Goal: Task Accomplishment & Management: Use online tool/utility

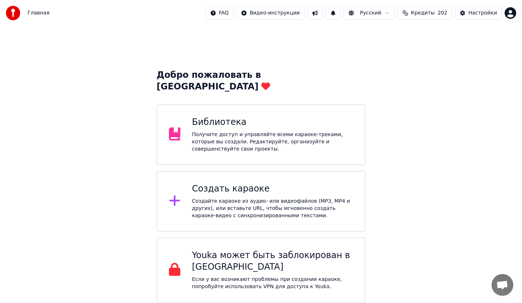
click at [267, 131] on div "Получите доступ и управляйте всеми караоке-треками, которые вы создали. Редакти…" at bounding box center [272, 142] width 161 height 22
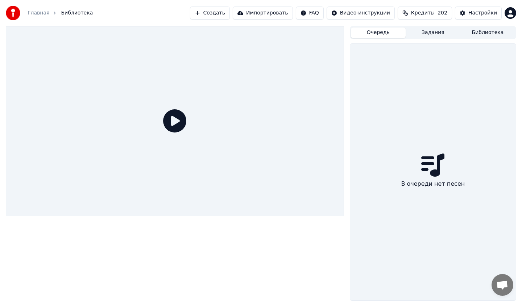
click at [380, 32] on button "Очередь" at bounding box center [378, 33] width 55 height 11
click at [427, 33] on button "Задания" at bounding box center [433, 33] width 55 height 11
click at [372, 34] on button "Очередь" at bounding box center [378, 33] width 55 height 11
click at [230, 14] on button "Создать" at bounding box center [210, 13] width 40 height 13
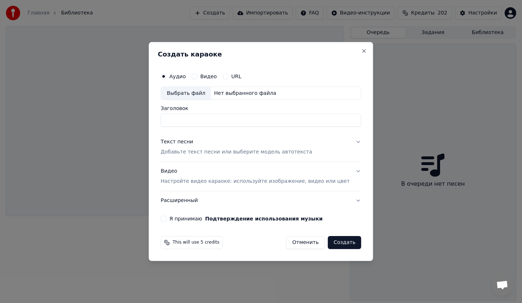
click at [192, 89] on div "Выбрать файл" at bounding box center [186, 93] width 50 height 13
type input "**********"
click at [196, 156] on p "Добавьте текст песни или выберите модель автотекста" at bounding box center [236, 152] width 151 height 7
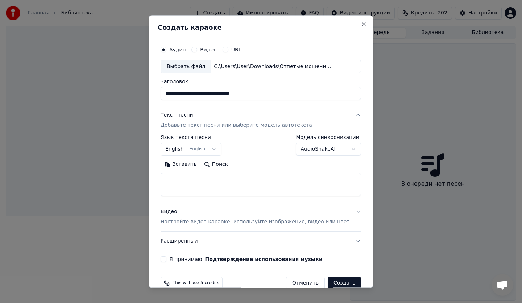
click at [202, 183] on textarea at bounding box center [261, 185] width 200 height 23
paste textarea "**********"
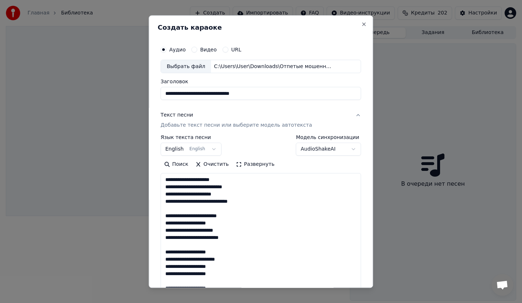
scroll to position [458, 0]
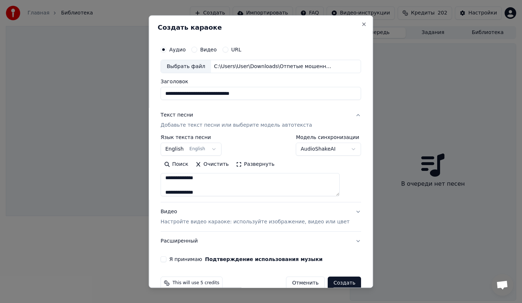
type textarea "**********"
click at [189, 223] on p "Настройте видео караоке: используйте изображение, видео или цвет" at bounding box center [255, 222] width 189 height 7
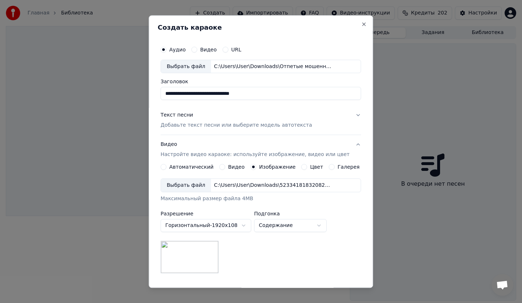
click at [185, 182] on div "Выбрать файл" at bounding box center [186, 185] width 50 height 13
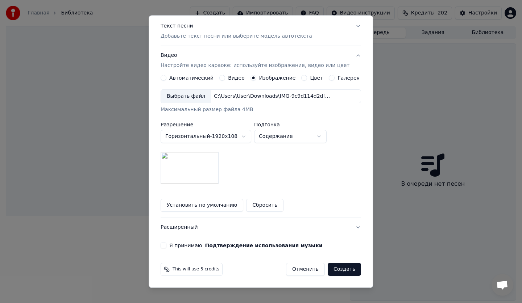
click at [166, 246] on button "Я принимаю Подтверждение использования музыки" at bounding box center [164, 246] width 6 height 6
click at [337, 273] on button "Создать" at bounding box center [344, 269] width 33 height 13
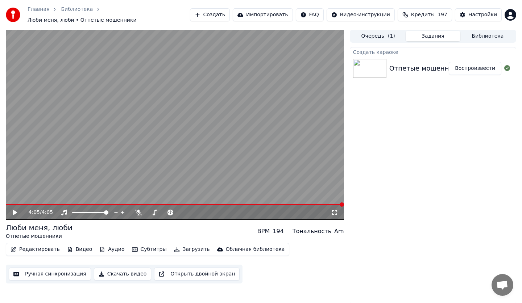
click at [124, 159] on video at bounding box center [175, 125] width 338 height 190
click at [266, 152] on video at bounding box center [175, 125] width 338 height 190
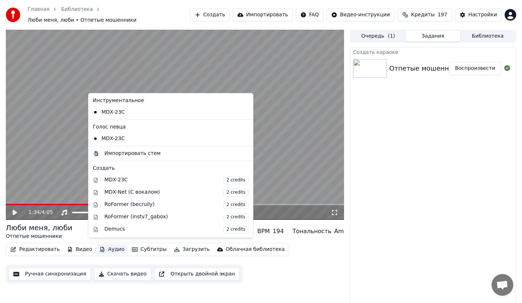
click at [107, 248] on button "Аудио" at bounding box center [111, 250] width 31 height 10
click at [125, 156] on div "Импортировать стем" at bounding box center [132, 153] width 56 height 7
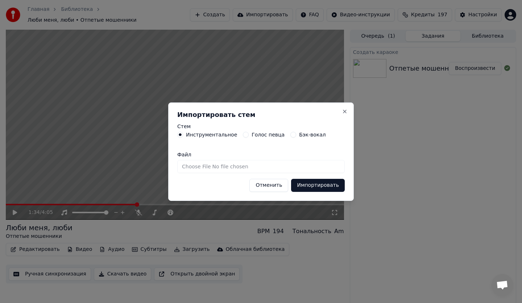
click at [227, 169] on input "Файл" at bounding box center [260, 166] width 167 height 13
click at [275, 188] on button "Отменить" at bounding box center [268, 185] width 39 height 13
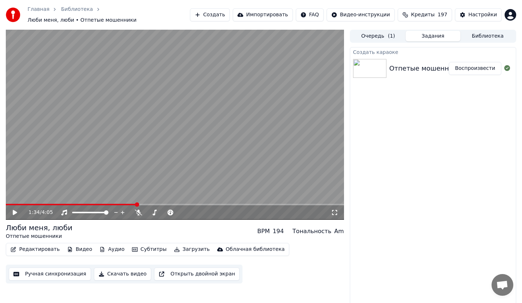
click at [8, 207] on div "1:34 / 4:05" at bounding box center [175, 213] width 338 height 14
click at [10, 209] on div "1:34 / 4:05" at bounding box center [175, 212] width 332 height 7
click at [16, 211] on icon at bounding box center [20, 213] width 17 height 6
click at [330, 209] on div "1:34 / 4:05" at bounding box center [180, 212] width 302 height 7
click at [332, 210] on icon at bounding box center [334, 213] width 7 height 6
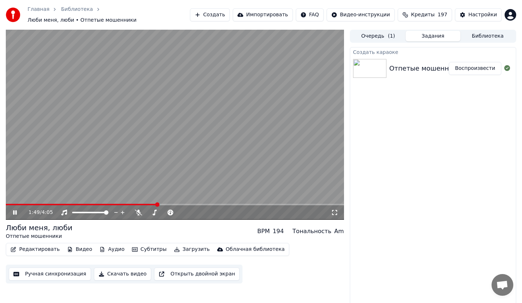
drag, startPoint x: 181, startPoint y: 96, endPoint x: 184, endPoint y: 103, distance: 7.8
click at [181, 96] on video at bounding box center [175, 125] width 338 height 190
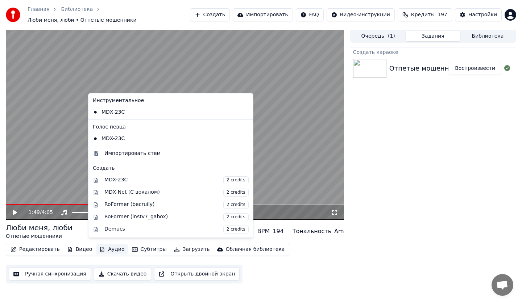
click at [100, 245] on button "Аудио" at bounding box center [111, 250] width 31 height 10
click at [113, 149] on div "Импортировать стем" at bounding box center [171, 154] width 162 height 12
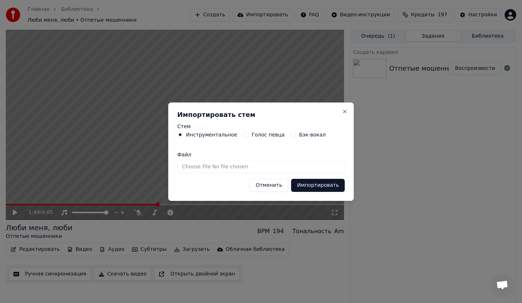
click at [273, 186] on button "Отменить" at bounding box center [268, 185] width 39 height 13
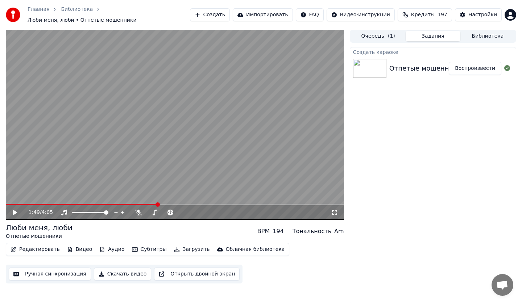
click at [112, 245] on button "Аудио" at bounding box center [111, 250] width 31 height 10
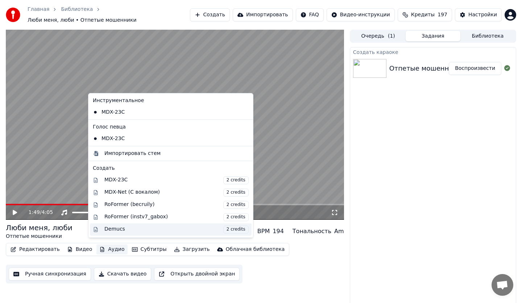
scroll to position [74, 0]
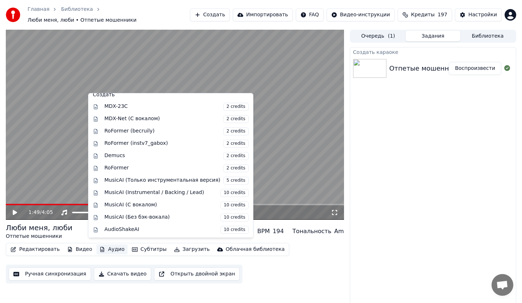
click at [383, 167] on div "Создать караоке Отпетые мошенники - Люби меня, люби Воспроизвести" at bounding box center [433, 176] width 166 height 258
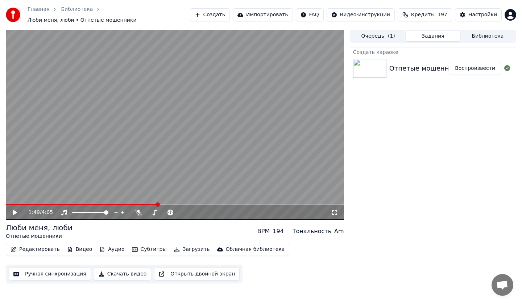
click at [109, 249] on button "Аудио" at bounding box center [111, 250] width 31 height 10
click at [358, 248] on div "Создать караоке Отпетые мошенники - Люби меня, люби Воспроизвести" at bounding box center [433, 176] width 166 height 258
click at [228, 11] on button "Создать" at bounding box center [210, 14] width 40 height 13
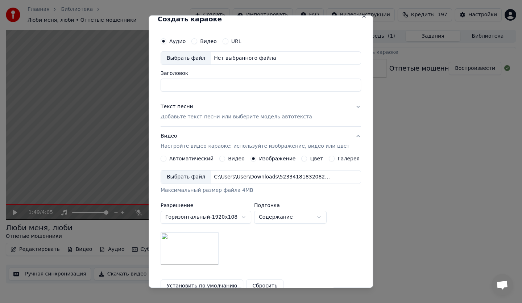
scroll to position [0, 0]
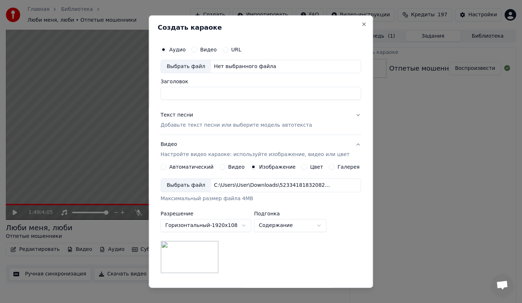
click at [195, 94] on input "Заголовок" at bounding box center [261, 93] width 200 height 13
click at [187, 65] on div "Выбрать файл" at bounding box center [186, 66] width 50 height 13
type input "**********"
click at [217, 126] on p "Добавьте текст песни или выберите модель автотекста" at bounding box center [236, 125] width 151 height 7
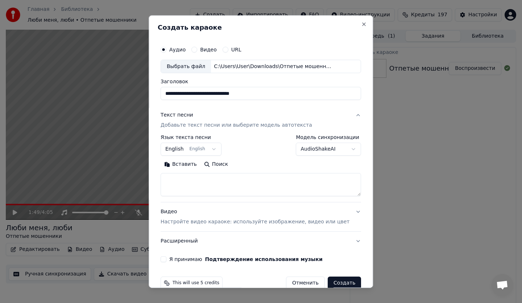
click at [301, 151] on body "**********" at bounding box center [261, 151] width 522 height 303
click at [304, 152] on body "**********" at bounding box center [261, 151] width 522 height 303
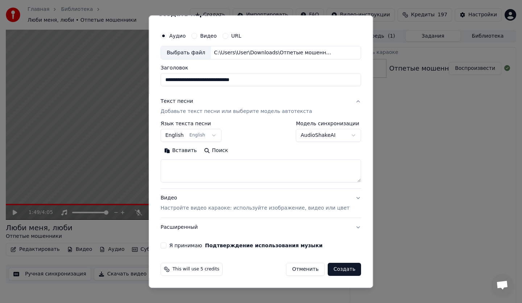
click at [208, 203] on div "Видео Настройте видео караоке: используйте изображение, видео или цвет" at bounding box center [255, 203] width 189 height 17
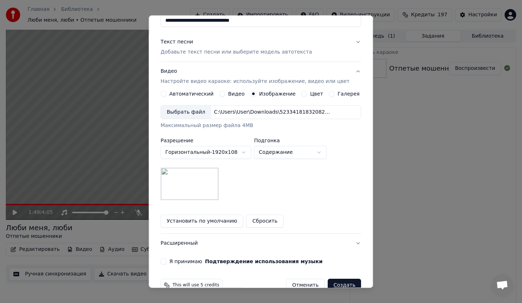
scroll to position [89, 0]
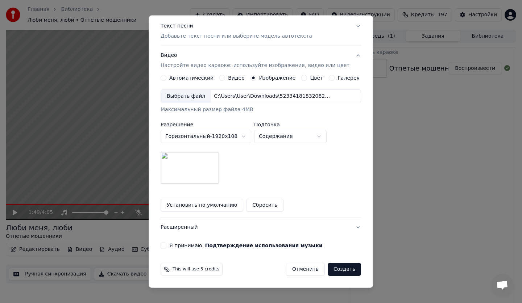
click at [193, 229] on button "Расширенный" at bounding box center [261, 228] width 200 height 19
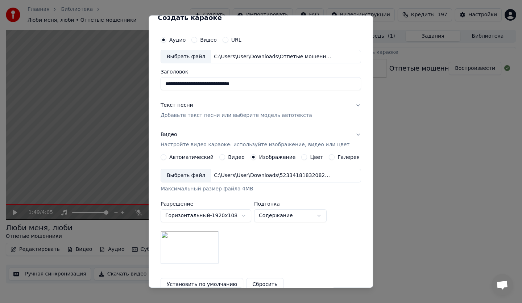
scroll to position [0, 0]
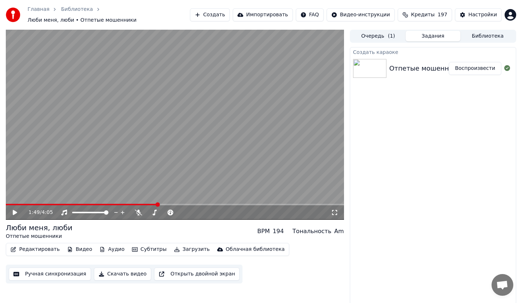
click at [112, 247] on button "Аудио" at bounding box center [111, 250] width 31 height 10
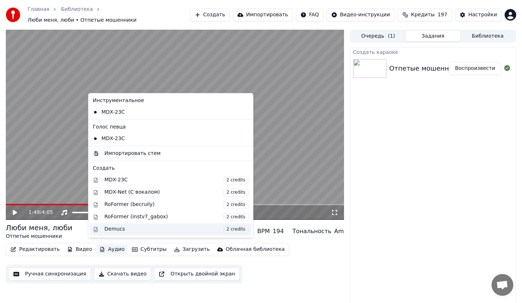
click at [132, 229] on div "Demucs 2 credits" at bounding box center [176, 230] width 144 height 8
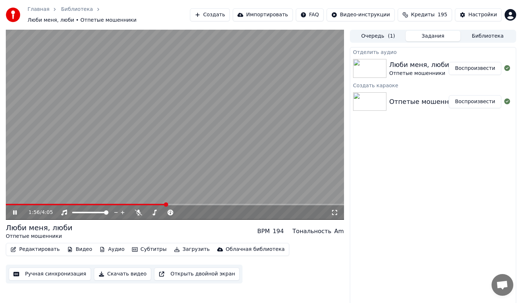
click at [13, 206] on div "1:56 / 4:05" at bounding box center [175, 213] width 338 height 14
click at [14, 199] on video at bounding box center [175, 125] width 338 height 190
click at [16, 204] on span at bounding box center [86, 204] width 161 height 1
click at [13, 213] on div "0:07 / 4:05" at bounding box center [175, 213] width 338 height 14
click at [36, 206] on div "0:07 / 4:05" at bounding box center [175, 213] width 338 height 14
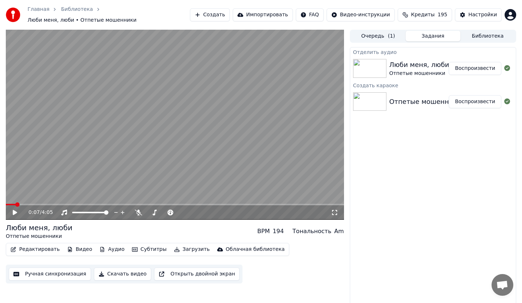
click at [37, 204] on span at bounding box center [175, 204] width 338 height 1
click at [103, 245] on button "Аудио" at bounding box center [111, 250] width 31 height 10
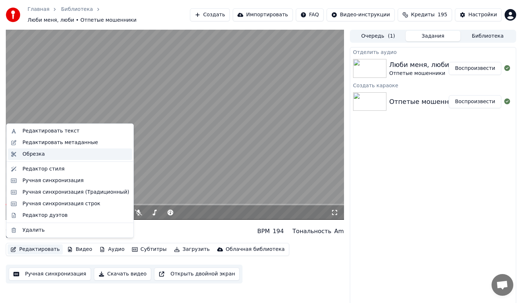
click at [39, 157] on div "Обрезка" at bounding box center [33, 154] width 22 height 7
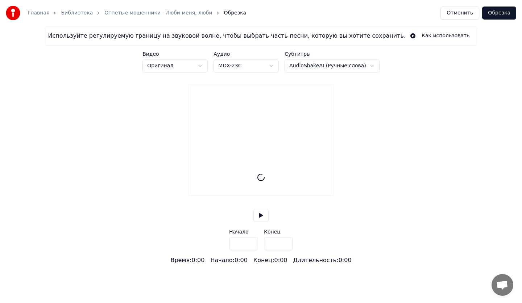
type input "*****"
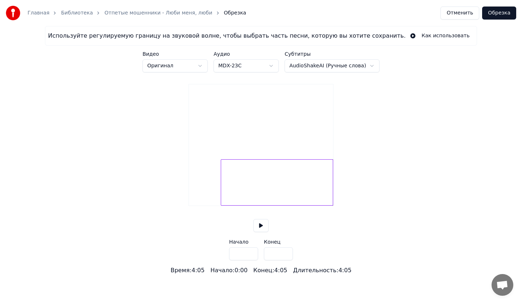
click at [221, 199] on div at bounding box center [222, 183] width 2 height 46
type input "****"
click at [497, 14] on button "Обрезка" at bounding box center [499, 13] width 34 height 13
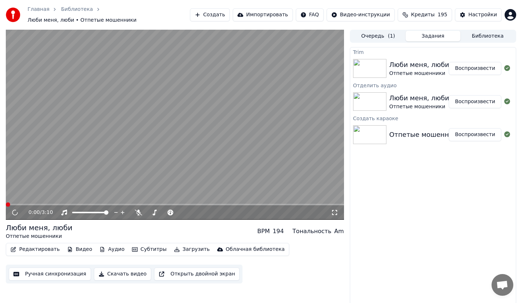
click at [11, 214] on div "0:00 / 3:10" at bounding box center [175, 213] width 338 height 14
click at [13, 210] on icon at bounding box center [15, 212] width 7 height 7
click at [416, 65] on div "Люби меня, люби" at bounding box center [419, 65] width 60 height 10
click at [465, 62] on button "Воспроизвести" at bounding box center [475, 68] width 53 height 13
click at [335, 211] on icon at bounding box center [334, 212] width 5 height 5
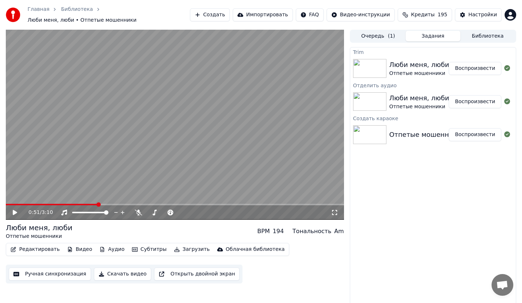
click at [108, 247] on button "Аудио" at bounding box center [111, 250] width 31 height 10
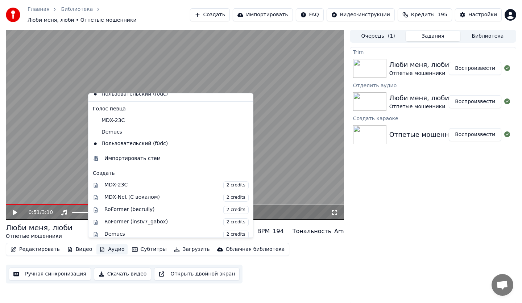
scroll to position [38, 0]
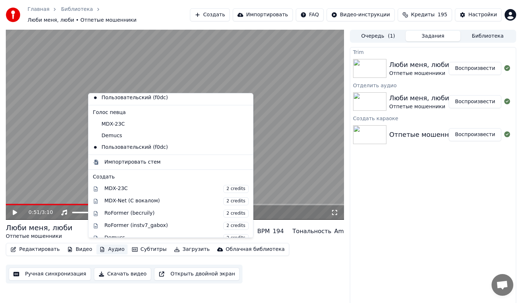
click at [229, 19] on div "Главная Библиотека Люби меня, люби • Отпетые мошенники Создать Импортировать FA…" at bounding box center [261, 15] width 522 height 30
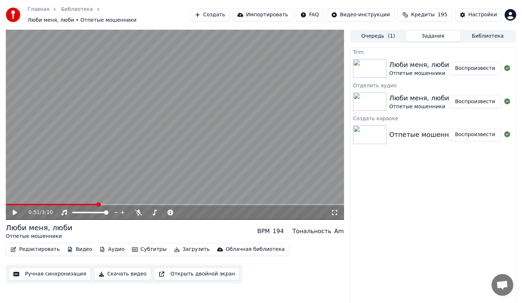
click at [230, 14] on button "Создать" at bounding box center [210, 14] width 40 height 13
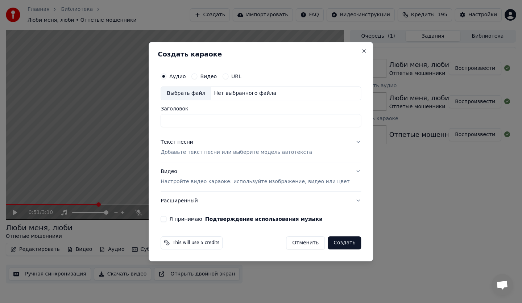
click at [206, 96] on div "Выбрать файл" at bounding box center [186, 93] width 50 height 13
type input "**********"
click at [193, 156] on button "Текст песни Добавьте текст песни или выберите модель автотекста" at bounding box center [261, 147] width 200 height 29
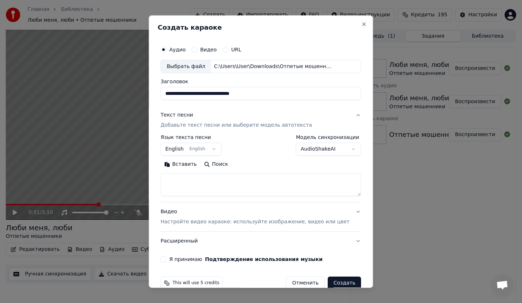
click at [195, 190] on textarea at bounding box center [261, 185] width 200 height 23
click at [187, 150] on button "English English" at bounding box center [191, 149] width 61 height 13
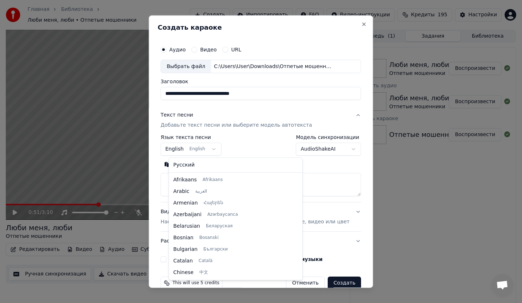
scroll to position [58, 0]
select select "**"
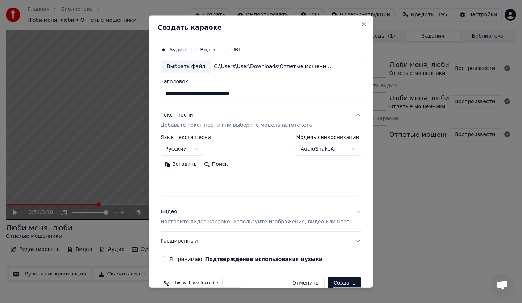
click at [194, 178] on textarea at bounding box center [261, 185] width 200 height 23
paste textarea "**********"
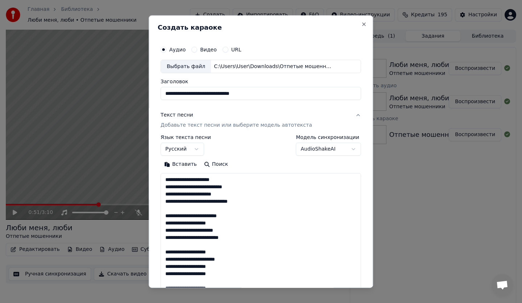
scroll to position [458, 0]
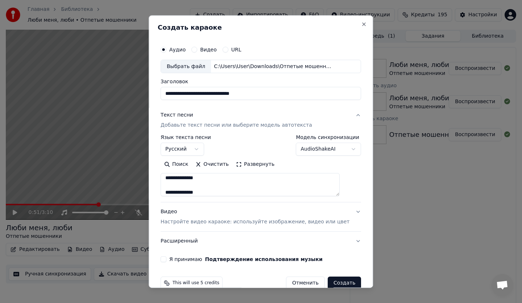
type textarea "**********"
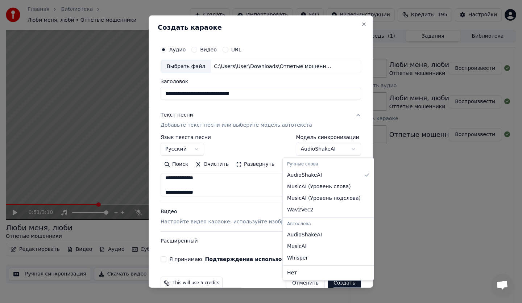
click at [311, 146] on body "Главная Библиотека Люби меня, люби • Отпетые мошенники Создать Импортировать FA…" at bounding box center [261, 151] width 522 height 303
select select "**********"
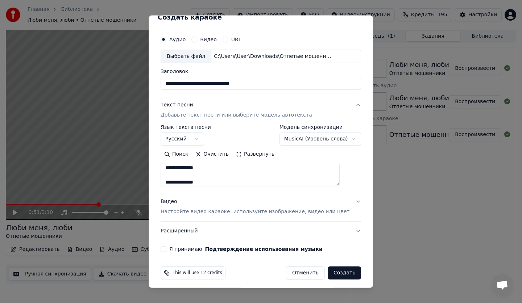
scroll to position [14, 0]
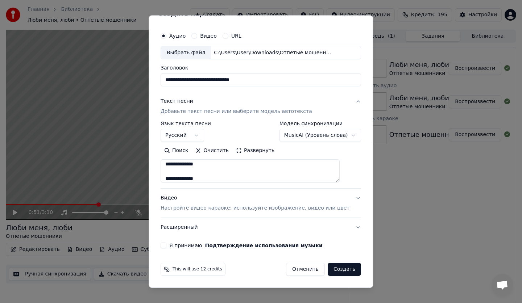
click at [200, 208] on p "Настройте видео караоке: используйте изображение, видео или цвет" at bounding box center [255, 208] width 189 height 7
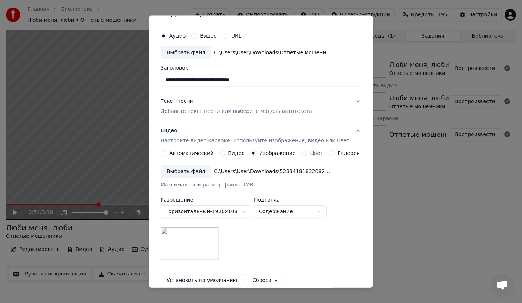
scroll to position [89, 0]
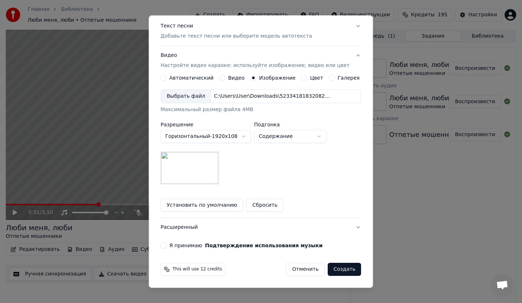
click at [182, 97] on div "Выбрать файл" at bounding box center [186, 96] width 50 height 13
click at [188, 230] on button "Расширенный" at bounding box center [261, 228] width 200 height 19
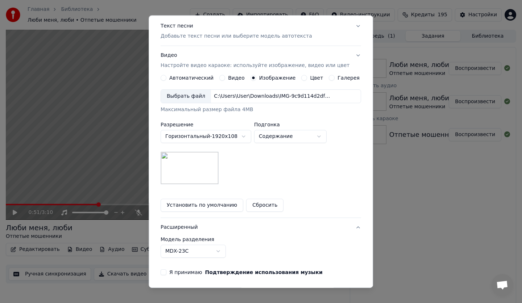
scroll to position [0, 0]
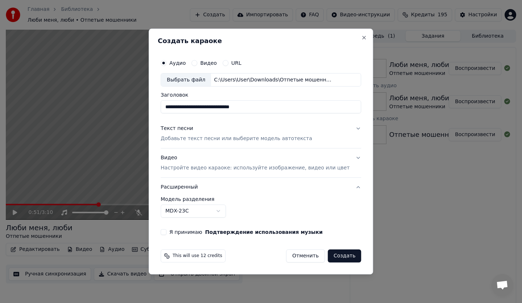
click at [228, 211] on body "Главная Библиотека Люби меня, люби • Отпетые мошенники Создать Импортировать FA…" at bounding box center [261, 151] width 522 height 303
click at [170, 235] on div "**********" at bounding box center [261, 146] width 206 height 186
click at [166, 233] on button "Я принимаю Подтверждение использования музыки" at bounding box center [164, 232] width 6 height 6
click at [331, 256] on button "Создать" at bounding box center [344, 256] width 33 height 13
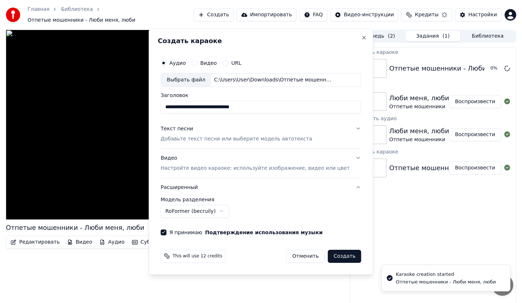
select select "******"
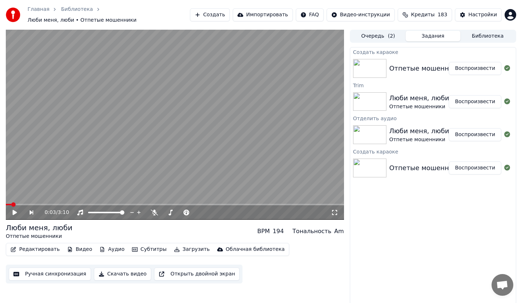
click at [421, 63] on div "Отпетые мошенники - Люби меня, люби" at bounding box center [458, 68] width 138 height 10
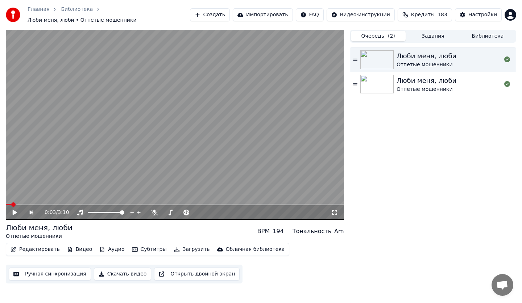
click at [394, 36] on button "Очередь ( 2 )" at bounding box center [378, 36] width 55 height 11
click at [427, 37] on button "Задания" at bounding box center [433, 36] width 55 height 11
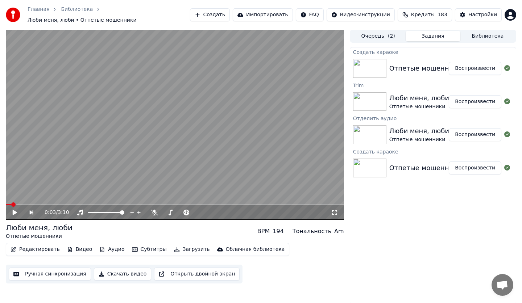
click at [414, 71] on div "Отпетые мошенники - Люби меня, люби Воспроизвести" at bounding box center [433, 68] width 166 height 25
click at [414, 70] on div "Отпетые мошенники - Люби меня, люби" at bounding box center [458, 68] width 138 height 10
click at [468, 63] on button "Воспроизвести" at bounding box center [475, 68] width 53 height 13
click at [25, 204] on span at bounding box center [175, 204] width 338 height 1
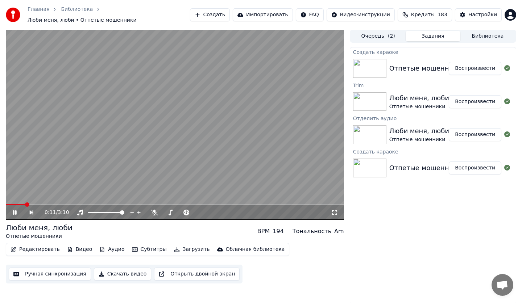
click at [32, 204] on span at bounding box center [175, 204] width 338 height 1
click at [49, 204] on span at bounding box center [175, 204] width 338 height 1
click at [59, 206] on div "0:24 / 3:10" at bounding box center [175, 213] width 338 height 14
click at [64, 206] on div "0:25 / 3:10" at bounding box center [175, 213] width 338 height 14
click at [43, 206] on div "0:26 / 3:10" at bounding box center [175, 213] width 338 height 14
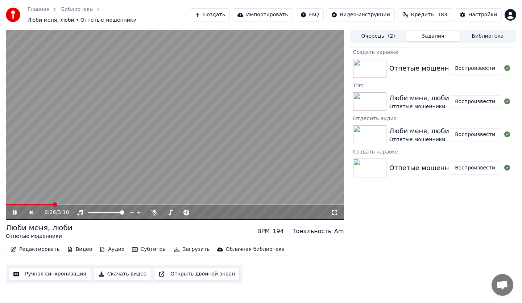
click at [43, 204] on span at bounding box center [30, 204] width 48 height 1
click at [37, 204] on span at bounding box center [25, 204] width 39 height 1
click at [28, 204] on span at bounding box center [22, 204] width 32 height 1
click at [23, 204] on span at bounding box center [15, 204] width 18 height 1
click at [18, 204] on span at bounding box center [15, 204] width 19 height 1
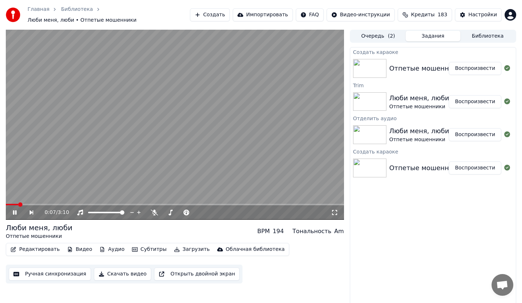
click at [15, 206] on div "0:07 / 3:10" at bounding box center [175, 213] width 338 height 14
drag, startPoint x: 456, startPoint y: 38, endPoint x: 481, endPoint y: 34, distance: 25.4
click at [457, 38] on div "Очередь ( 2 ) Задания Библиотека" at bounding box center [433, 36] width 166 height 13
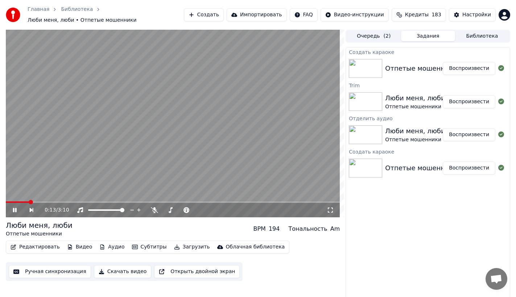
click at [481, 34] on button "Библиотека" at bounding box center [482, 36] width 54 height 11
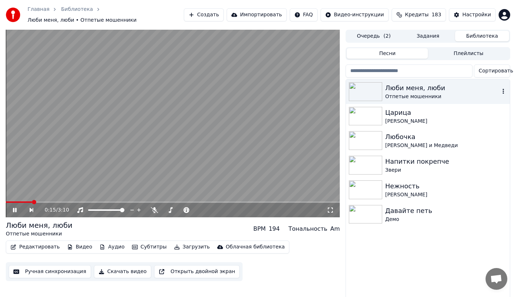
click at [413, 88] on div "Люби меня, люби" at bounding box center [442, 88] width 115 height 10
click at [431, 87] on div "Люби меня, люби" at bounding box center [442, 88] width 115 height 10
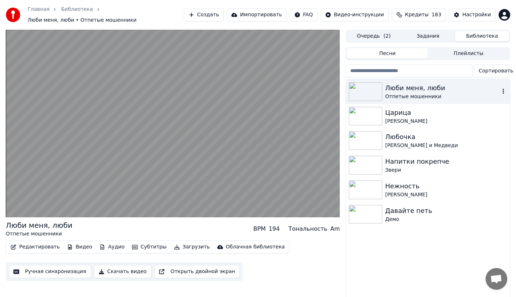
click at [431, 87] on div "Люби меня, люби" at bounding box center [442, 88] width 115 height 10
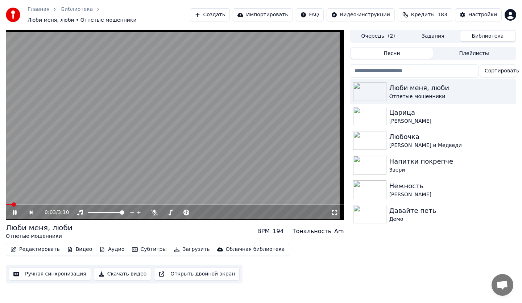
click at [420, 31] on button "Задания" at bounding box center [433, 36] width 55 height 11
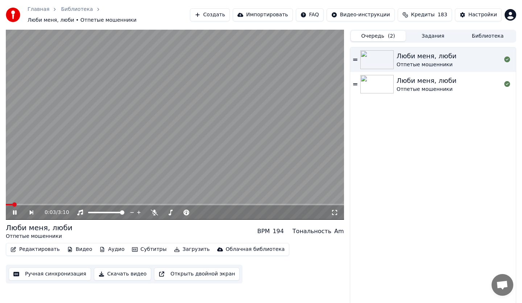
click at [373, 34] on button "Очередь ( 2 )" at bounding box center [378, 36] width 55 height 11
click at [418, 86] on div "Отпетые мошенники" at bounding box center [427, 89] width 60 height 7
click at [419, 65] on div "Люби меня, люби Отпетые мошенники" at bounding box center [433, 59] width 166 height 25
click at [420, 63] on div "Отпетые мошенники" at bounding box center [427, 64] width 60 height 7
click at [424, 61] on div "Отпетые мошенники" at bounding box center [427, 64] width 60 height 7
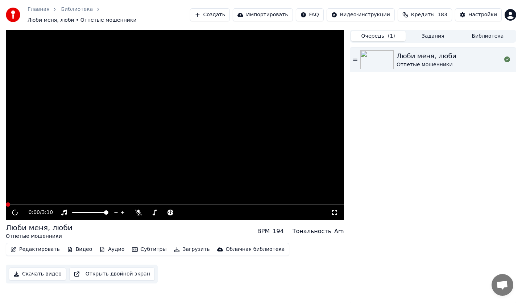
click at [424, 61] on div "Отпетые мошенники" at bounding box center [427, 64] width 60 height 7
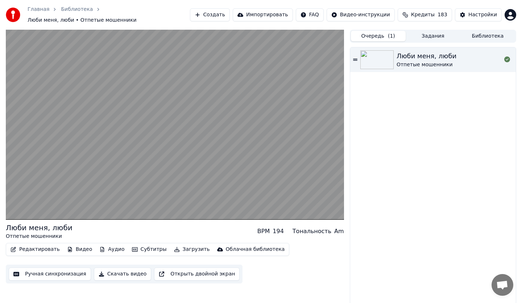
click at [512, 55] on div at bounding box center [507, 59] width 12 height 9
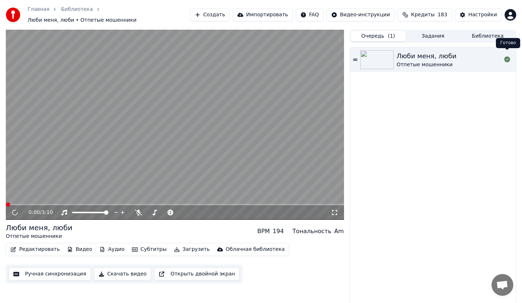
click at [508, 57] on icon at bounding box center [507, 60] width 6 height 6
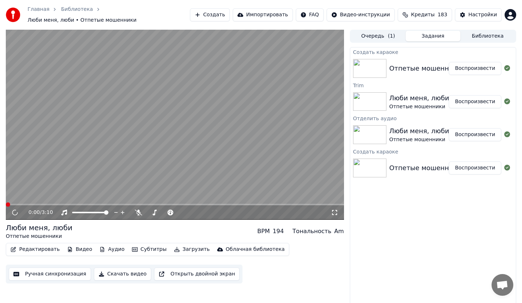
click at [430, 36] on button "Задания" at bounding box center [433, 36] width 55 height 11
click at [478, 67] on button "Воспроизвести" at bounding box center [475, 68] width 53 height 13
click at [468, 65] on button "Воспроизвести" at bounding box center [475, 68] width 53 height 13
click at [423, 66] on div "Отпетые мошенники - Люби меня, люби" at bounding box center [458, 68] width 138 height 10
click at [386, 37] on button "Очередь ( 1 )" at bounding box center [378, 36] width 55 height 11
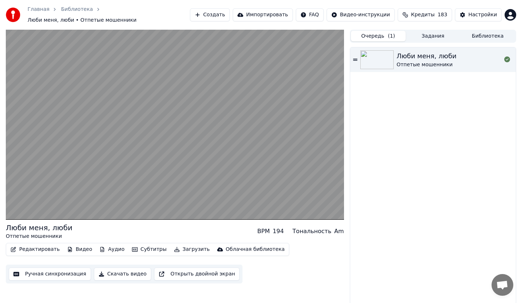
click at [388, 59] on img at bounding box center [376, 59] width 33 height 19
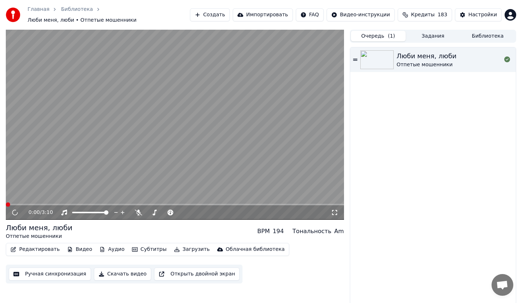
click at [359, 55] on div "Люби меня, люби Отпетые мошенники" at bounding box center [433, 59] width 166 height 25
click at [355, 59] on icon at bounding box center [355, 60] width 4 height 2
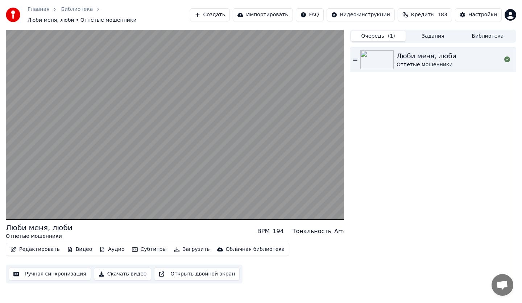
click at [355, 59] on icon at bounding box center [355, 60] width 4 height 2
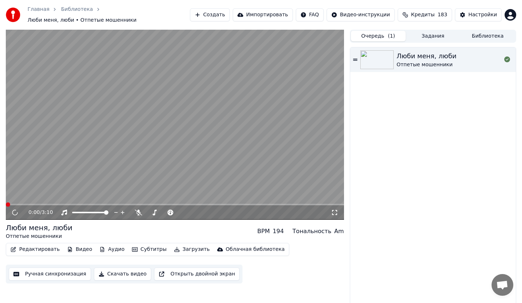
click at [478, 36] on button "Библиотека" at bounding box center [487, 36] width 55 height 11
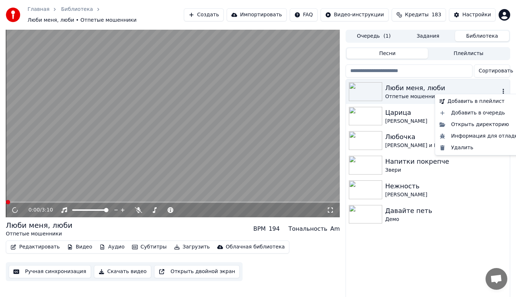
click at [503, 89] on icon "button" at bounding box center [502, 91] width 7 height 6
click at [468, 147] on div "Удалить" at bounding box center [479, 148] width 87 height 12
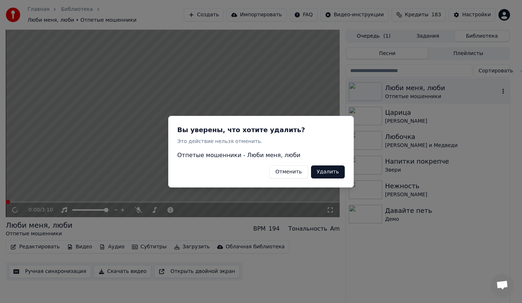
click at [325, 175] on button "Удалить" at bounding box center [328, 171] width 34 height 13
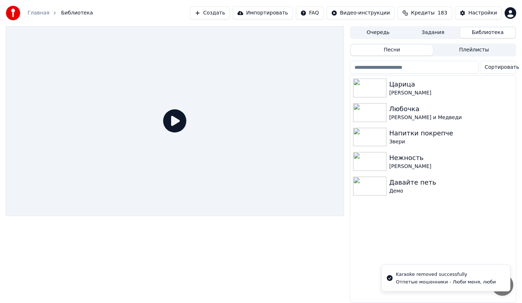
click at [412, 37] on button "Задания" at bounding box center [433, 33] width 55 height 11
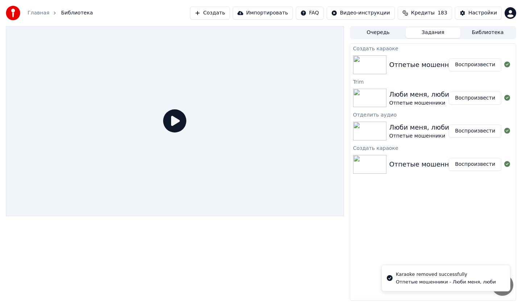
click at [367, 39] on div "Очередь Задания Библиотека" at bounding box center [433, 32] width 166 height 13
click at [373, 36] on button "Очередь" at bounding box center [378, 33] width 55 height 11
click at [428, 36] on button "Задания" at bounding box center [433, 33] width 55 height 11
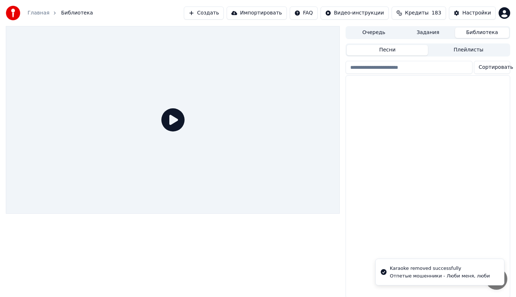
click at [487, 31] on button "Библиотека" at bounding box center [482, 33] width 54 height 11
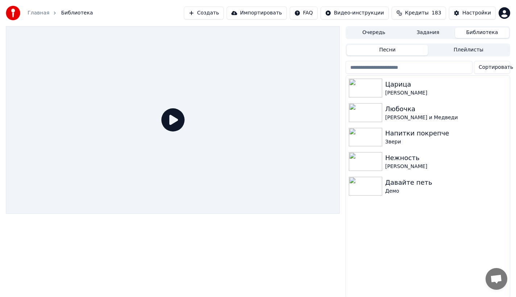
click at [21, 158] on div at bounding box center [173, 120] width 334 height 188
click at [397, 157] on div "Нежность" at bounding box center [442, 158] width 115 height 10
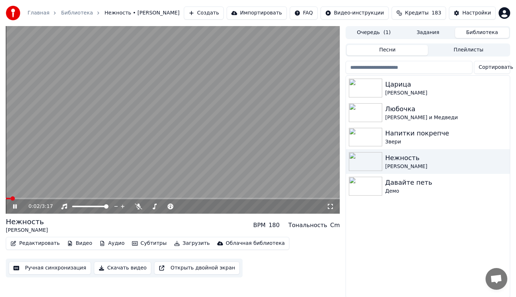
click at [116, 244] on button "Аудио" at bounding box center [111, 243] width 31 height 10
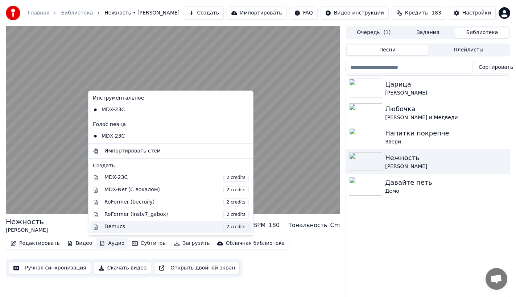
click at [127, 225] on div "Demucs 2 credits" at bounding box center [176, 227] width 144 height 8
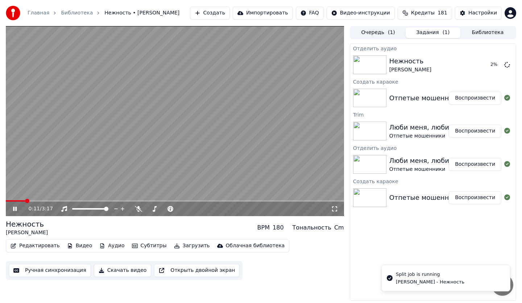
click at [14, 211] on icon at bounding box center [20, 209] width 17 height 6
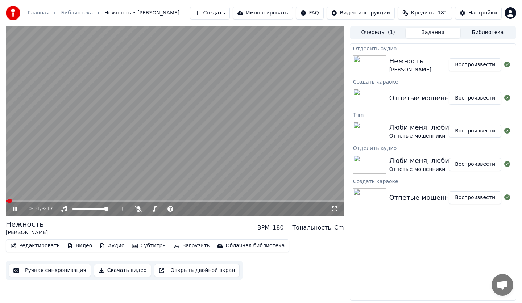
click at [6, 200] on span at bounding box center [7, 200] width 2 height 1
click at [14, 210] on icon at bounding box center [15, 209] width 4 height 4
click at [15, 209] on icon at bounding box center [15, 209] width 4 height 5
click at [336, 207] on icon at bounding box center [334, 209] width 5 height 5
click at [158, 154] on video at bounding box center [175, 121] width 338 height 190
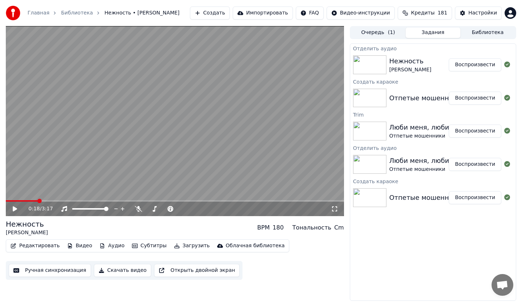
click at [485, 35] on button "Библиотека" at bounding box center [487, 33] width 55 height 11
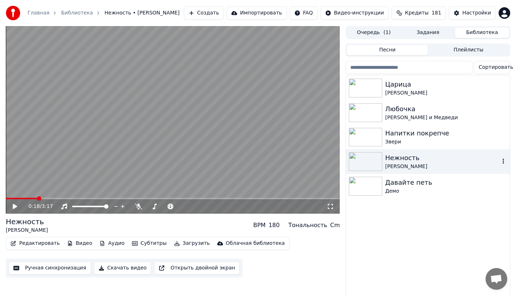
click at [501, 161] on icon "button" at bounding box center [502, 161] width 7 height 6
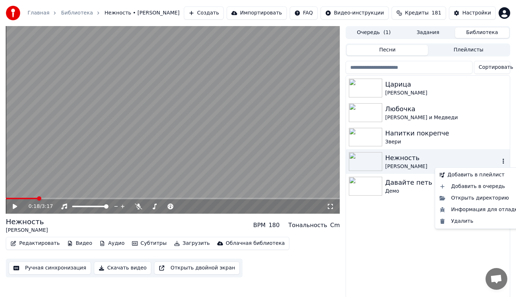
click at [501, 162] on icon "button" at bounding box center [502, 161] width 7 height 6
click at [473, 210] on div "Информация для отладки" at bounding box center [479, 210] width 87 height 12
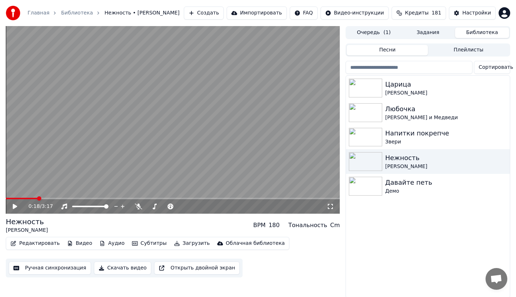
click at [380, 257] on div "Царица [PERSON_NAME] [PERSON_NAME] и [PERSON_NAME] покрепче Звери Нежность [PER…" at bounding box center [428, 187] width 164 height 222
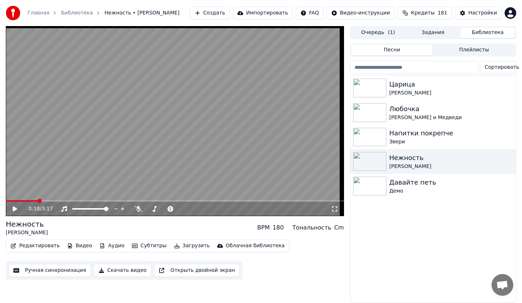
click at [491, 68] on html "Главная Библиотека Нежность • [PERSON_NAME] Импортировать FAQ Видео-инструкции …" at bounding box center [261, 151] width 522 height 303
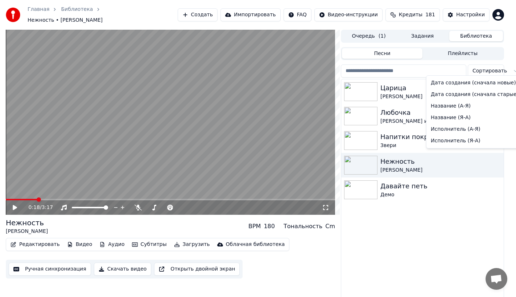
click at [491, 68] on html "Главная Библиотека Нежность • [PERSON_NAME] Импортировать FAQ Видео-инструкции …" at bounding box center [258, 148] width 516 height 297
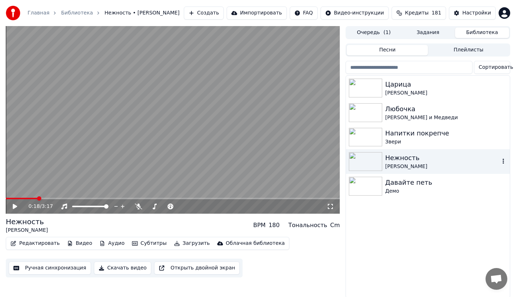
click at [444, 164] on div "[PERSON_NAME]" at bounding box center [442, 166] width 115 height 7
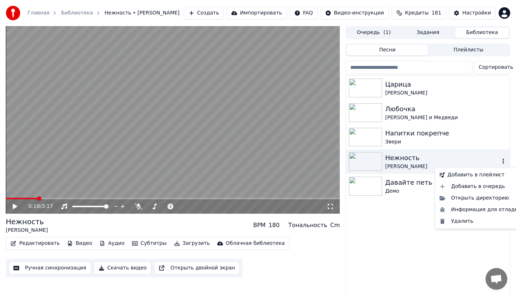
click at [502, 160] on icon "button" at bounding box center [502, 161] width 7 height 6
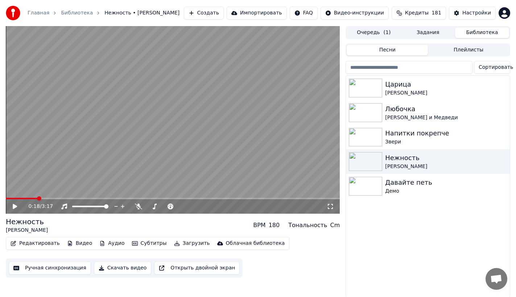
click at [369, 239] on div "Царица [PERSON_NAME] [PERSON_NAME] и [PERSON_NAME] покрепче Звери Нежность [PER…" at bounding box center [428, 187] width 164 height 222
click at [224, 11] on button "Создать" at bounding box center [204, 13] width 40 height 13
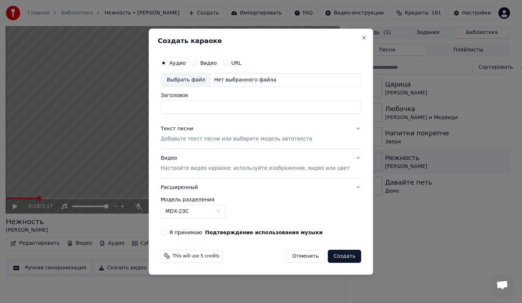
click at [186, 85] on div "Выбрать файл" at bounding box center [186, 80] width 50 height 13
type input "**********"
click at [217, 136] on p "Добавьте текст песни или выберите модель автотекста" at bounding box center [236, 139] width 151 height 7
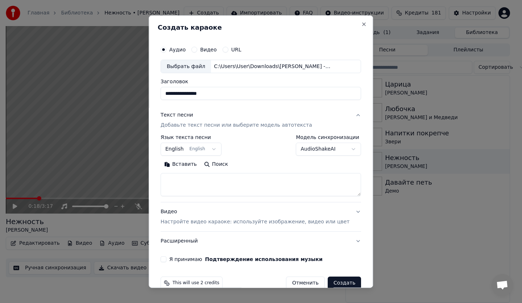
click at [196, 152] on body "**********" at bounding box center [258, 151] width 516 height 303
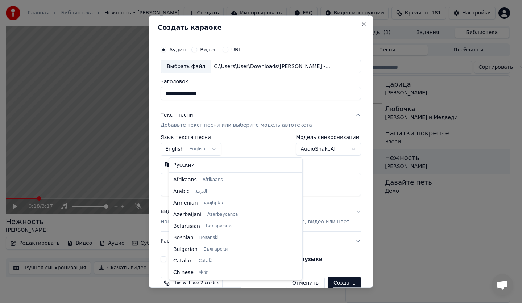
scroll to position [58, 0]
select select "**"
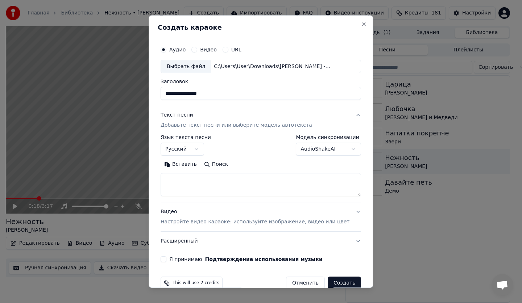
click at [214, 167] on button "Поиск" at bounding box center [215, 165] width 31 height 12
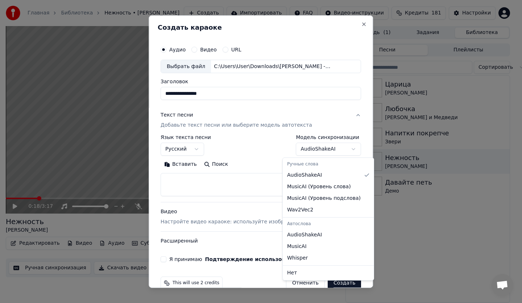
click at [302, 148] on body "**********" at bounding box center [258, 151] width 516 height 303
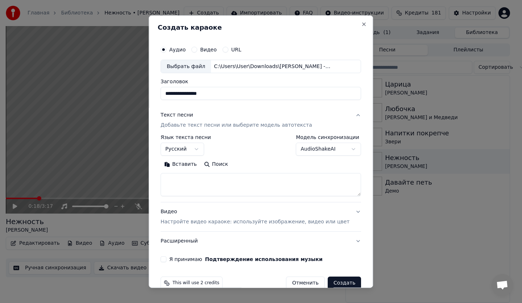
scroll to position [14, 0]
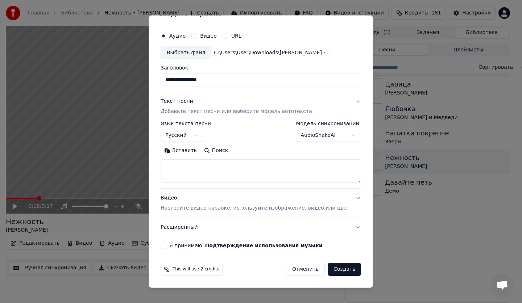
click at [214, 214] on button "Видео Настройте видео караоке: используйте изображение, видео или цвет" at bounding box center [261, 203] width 200 height 29
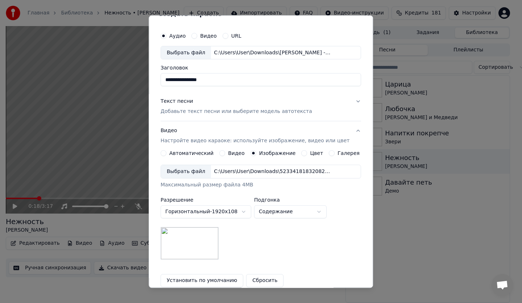
click at [200, 232] on img at bounding box center [190, 244] width 58 height 33
click at [197, 241] on img at bounding box center [190, 244] width 58 height 33
click at [190, 172] on div "Выбрать файл" at bounding box center [186, 172] width 50 height 13
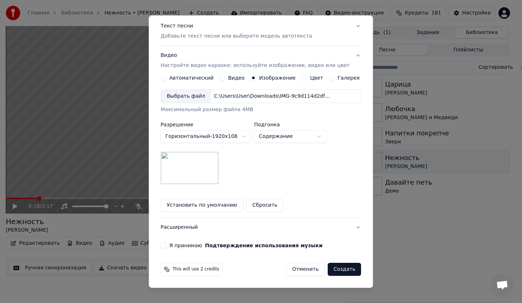
click at [165, 247] on button "Я принимаю Подтверждение использования музыки" at bounding box center [164, 246] width 6 height 6
click at [340, 267] on button "Создать" at bounding box center [344, 269] width 33 height 13
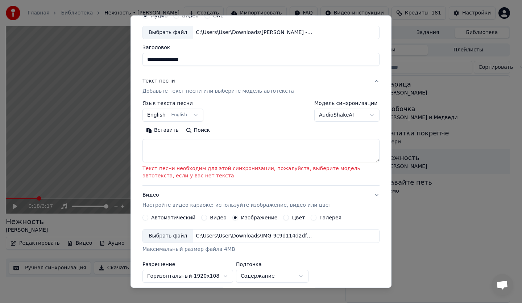
scroll to position [32, 0]
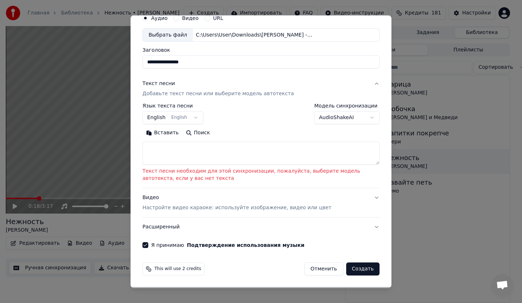
click at [332, 121] on body "**********" at bounding box center [258, 151] width 516 height 303
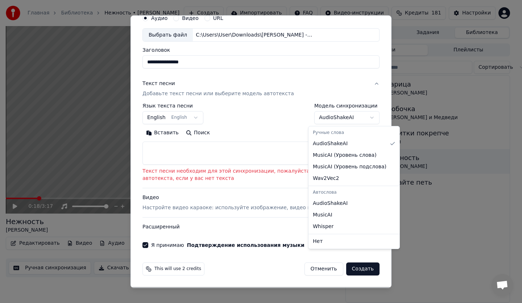
select select "**********"
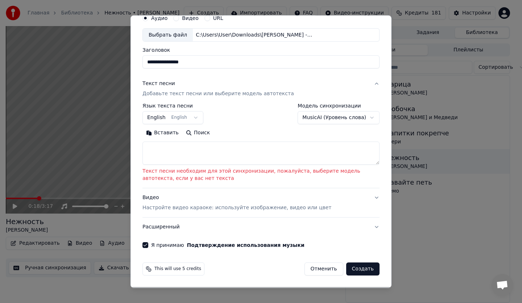
click at [353, 266] on button "Создать" at bounding box center [362, 269] width 33 height 13
click at [355, 265] on button "Создать" at bounding box center [362, 269] width 33 height 13
click at [355, 267] on button "Создать" at bounding box center [362, 269] width 33 height 13
click at [227, 184] on div "**********" at bounding box center [260, 146] width 237 height 85
click at [228, 127] on div "**********" at bounding box center [260, 135] width 237 height 62
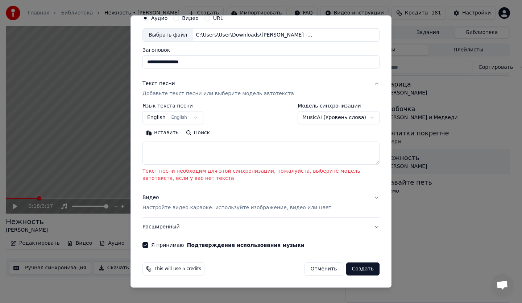
click at [196, 133] on button "Поиск" at bounding box center [197, 134] width 31 height 12
click at [221, 133] on div "Вставить Поиск" at bounding box center [260, 134] width 237 height 12
click at [182, 120] on body "**********" at bounding box center [258, 151] width 516 height 303
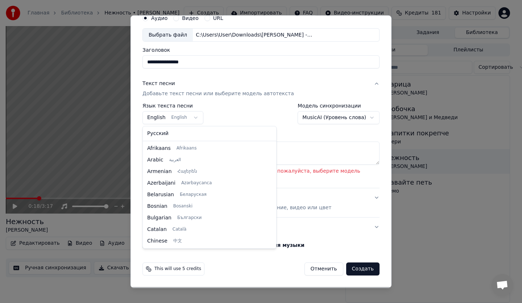
scroll to position [58, 0]
select select "**"
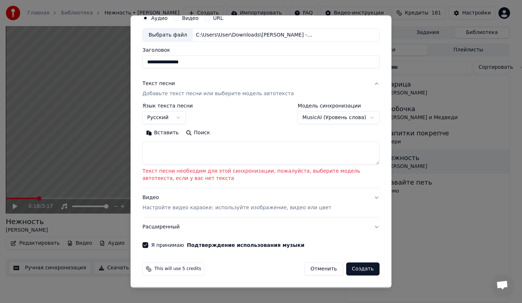
click at [224, 128] on div "Вставить Поиск" at bounding box center [260, 134] width 237 height 12
click at [187, 158] on textarea at bounding box center [260, 153] width 237 height 23
paste textarea "**********"
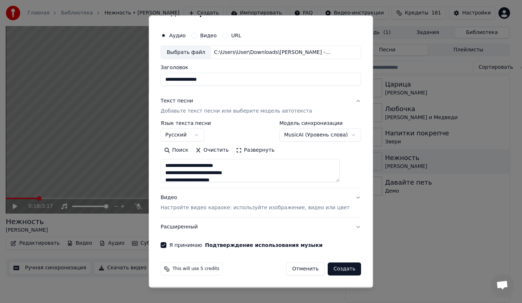
scroll to position [14, 0]
type textarea "**********"
click at [254, 152] on button "Развернуть" at bounding box center [255, 151] width 46 height 12
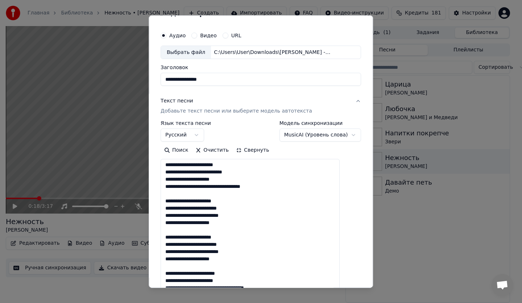
click at [254, 152] on button "Свернуть" at bounding box center [252, 151] width 40 height 12
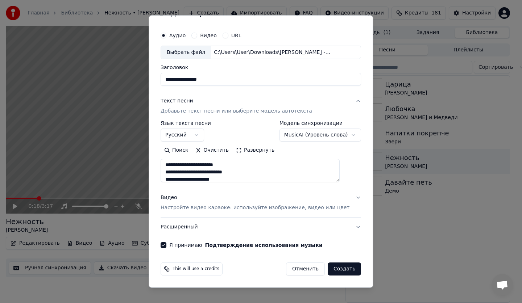
click at [335, 269] on button "Создать" at bounding box center [344, 269] width 33 height 13
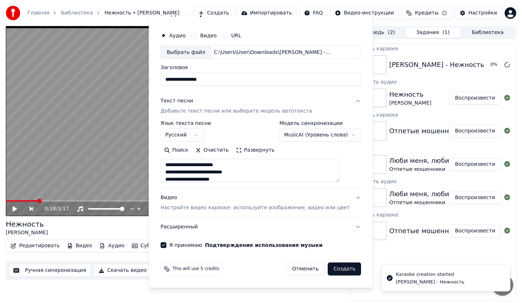
select select "**********"
select select
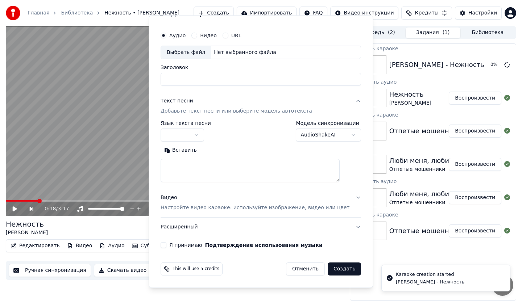
scroll to position [0, 0]
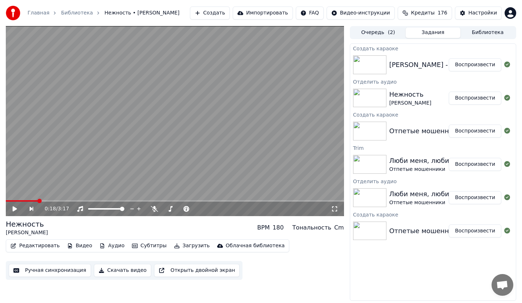
click at [428, 66] on div "[PERSON_NAME] - Нежность" at bounding box center [436, 65] width 95 height 10
click at [482, 29] on button "Библиотека" at bounding box center [487, 33] width 55 height 11
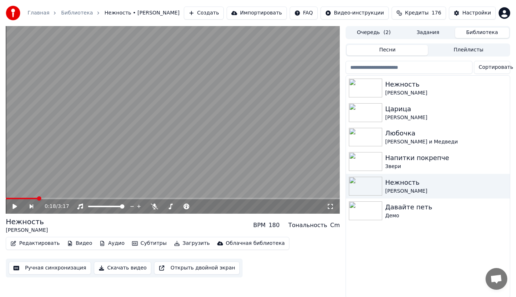
click at [360, 32] on button "Очередь ( 2 )" at bounding box center [373, 33] width 54 height 11
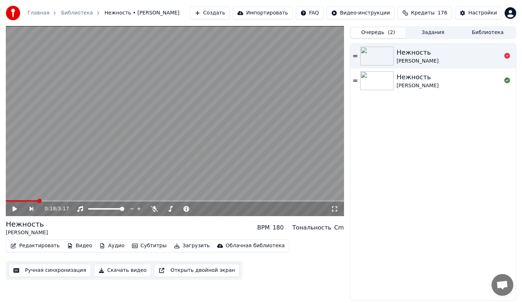
click at [437, 48] on div "Нежность [PERSON_NAME]" at bounding box center [449, 55] width 105 height 17
click at [331, 208] on icon at bounding box center [334, 209] width 7 height 6
click at [113, 245] on button "Аудио" at bounding box center [111, 246] width 31 height 10
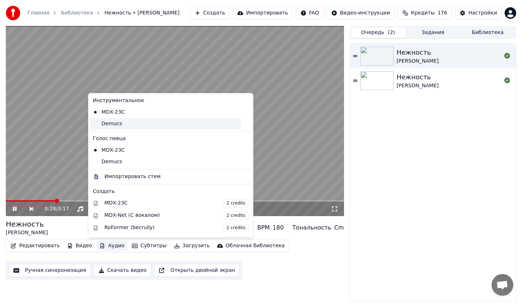
click at [118, 127] on div "Demucs" at bounding box center [165, 124] width 151 height 12
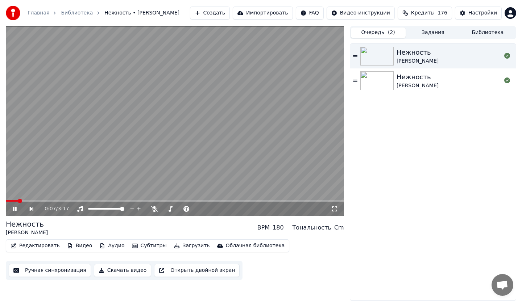
click at [13, 202] on span at bounding box center [12, 200] width 12 height 1
click at [13, 203] on span at bounding box center [15, 201] width 4 height 4
click at [104, 246] on button "Аудио" at bounding box center [111, 246] width 31 height 10
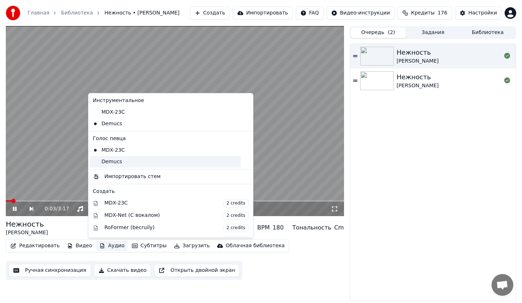
click at [105, 163] on div "Demucs" at bounding box center [165, 162] width 151 height 12
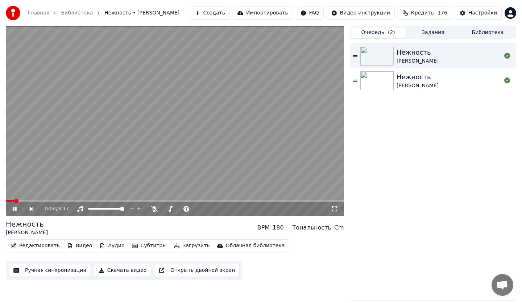
click at [333, 207] on icon at bounding box center [334, 209] width 7 height 6
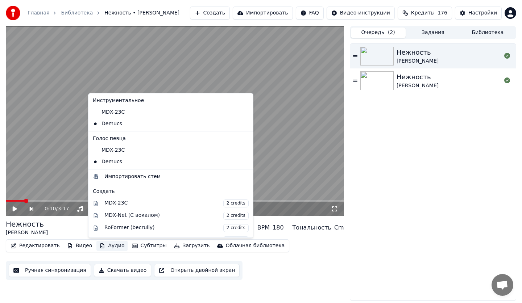
click at [108, 242] on button "Аудио" at bounding box center [111, 246] width 31 height 10
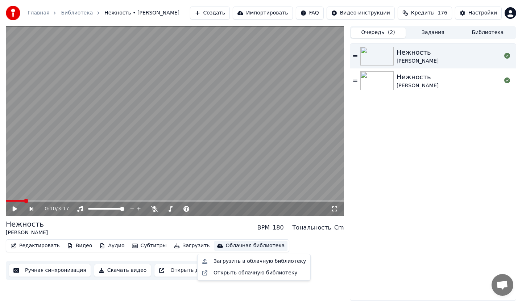
click at [322, 266] on div "Редактировать Видео Аудио Субтитры Загрузить Облачная библиотека Ручная синхрон…" at bounding box center [175, 260] width 338 height 41
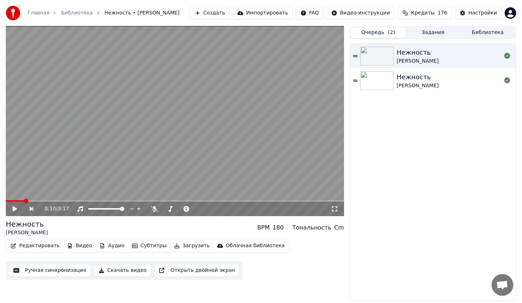
click at [25, 245] on button "Редактировать" at bounding box center [35, 246] width 55 height 10
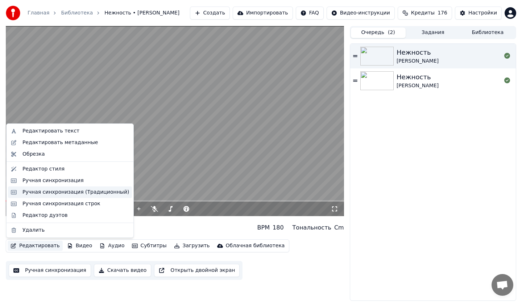
click at [73, 192] on div "Ручная синхронизация (Традиционный)" at bounding box center [75, 192] width 107 height 7
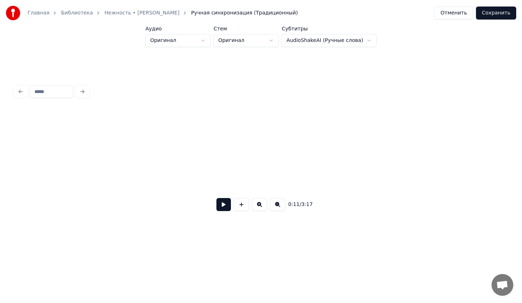
scroll to position [0, 801]
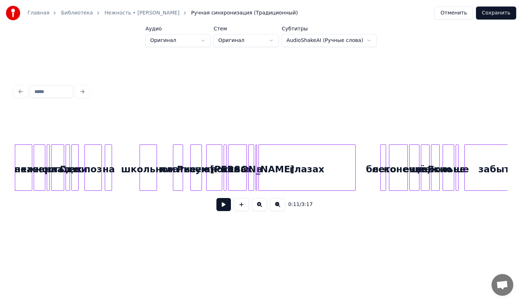
click at [191, 38] on html "Главная Библиотека Нежность • [PERSON_NAME] синхронизация (Традиционный) Отмени…" at bounding box center [261, 126] width 522 height 252
click at [242, 39] on html "Главная Библиотека Нежность • [PERSON_NAME] синхронизация (Традиционный) Отмени…" at bounding box center [261, 126] width 522 height 252
click at [190, 72] on html "Главная Библиотека Нежность • [PERSON_NAME] синхронизация (Традиционный) Отмени…" at bounding box center [261, 126] width 522 height 252
click at [453, 13] on button "Отменить" at bounding box center [453, 13] width 39 height 13
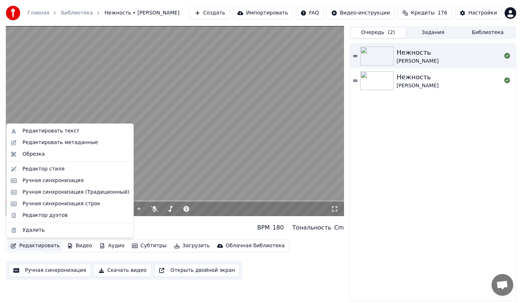
click at [24, 243] on button "Редактировать" at bounding box center [35, 246] width 55 height 10
click at [40, 203] on div "Ручная синхронизация строк" at bounding box center [61, 203] width 78 height 7
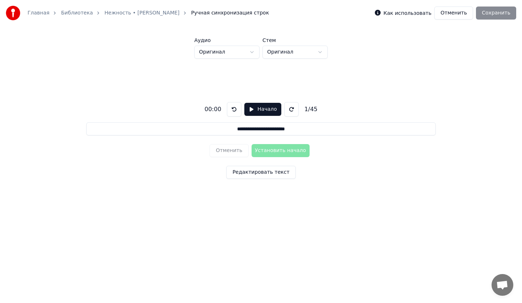
click at [252, 112] on button "Начало" at bounding box center [262, 109] width 37 height 13
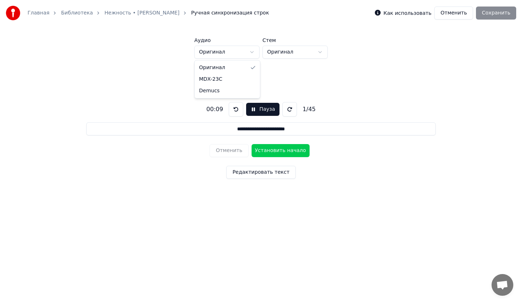
click at [237, 53] on html "**********" at bounding box center [261, 115] width 522 height 231
click at [261, 107] on button "Пауза" at bounding box center [262, 109] width 33 height 13
click at [257, 108] on button "Пауза" at bounding box center [262, 109] width 33 height 13
click at [237, 76] on div "**********" at bounding box center [261, 139] width 499 height 161
click at [246, 53] on html "**********" at bounding box center [261, 115] width 522 height 231
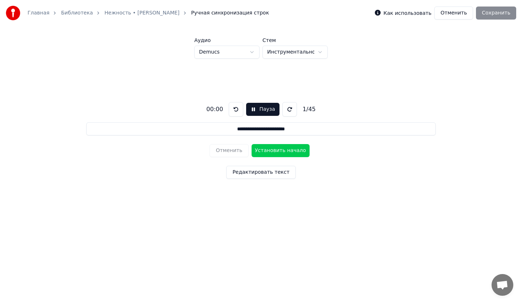
click at [248, 105] on button "Пауза" at bounding box center [262, 109] width 33 height 13
click at [251, 109] on button "Пауза" at bounding box center [262, 109] width 33 height 13
click at [239, 51] on html "**********" at bounding box center [261, 115] width 522 height 231
click at [228, 67] on div "**********" at bounding box center [261, 139] width 499 height 161
click at [248, 106] on button "Пауза" at bounding box center [262, 109] width 33 height 13
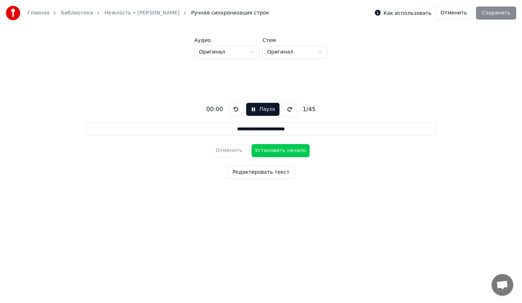
click at [250, 111] on button "Пауза" at bounding box center [262, 109] width 33 height 13
click at [268, 79] on div "**********" at bounding box center [261, 139] width 499 height 161
click at [287, 52] on html "**********" at bounding box center [261, 115] width 522 height 231
click at [224, 54] on html "**********" at bounding box center [261, 115] width 522 height 231
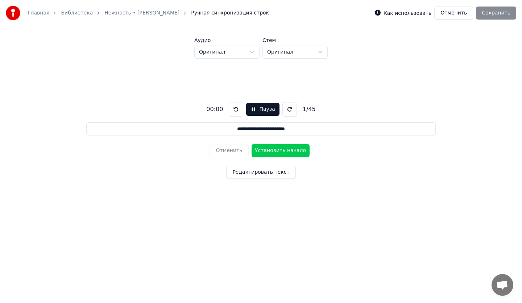
click at [311, 49] on html "**********" at bounding box center [261, 115] width 522 height 231
click at [304, 54] on html "**********" at bounding box center [261, 115] width 522 height 231
drag, startPoint x: 221, startPoint y: 83, endPoint x: 230, endPoint y: 58, distance: 26.8
click at [221, 82] on html "**********" at bounding box center [261, 115] width 522 height 231
click at [231, 57] on html "**********" at bounding box center [261, 115] width 522 height 231
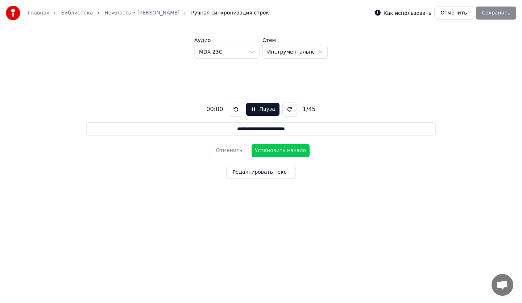
click at [290, 48] on html "**********" at bounding box center [261, 115] width 522 height 231
click at [255, 115] on button "Пауза" at bounding box center [262, 109] width 33 height 13
click at [249, 115] on button "Пауза" at bounding box center [262, 109] width 33 height 13
click at [256, 173] on button "Редактировать текст" at bounding box center [260, 172] width 69 height 13
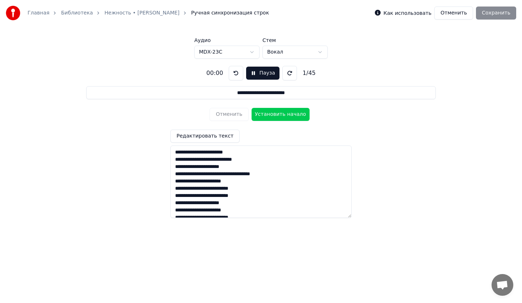
click at [439, 117] on div "**********" at bounding box center [261, 139] width 499 height 161
click at [212, 133] on button "Редактировать текст" at bounding box center [204, 136] width 69 height 13
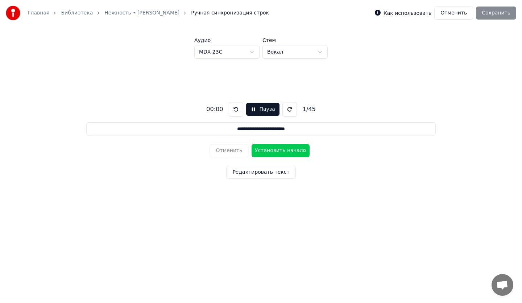
click at [263, 110] on button "Пауза" at bounding box center [262, 109] width 33 height 13
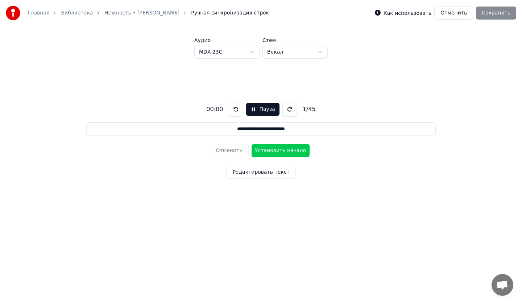
click at [471, 14] on button "Отменить" at bounding box center [453, 13] width 39 height 13
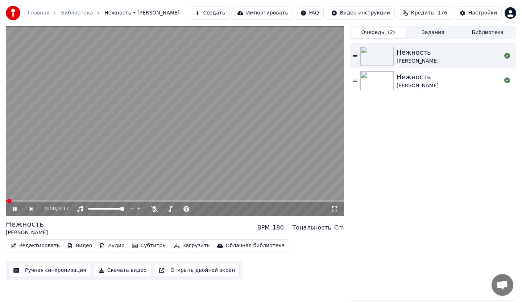
click at [47, 251] on button "Редактировать" at bounding box center [35, 246] width 55 height 10
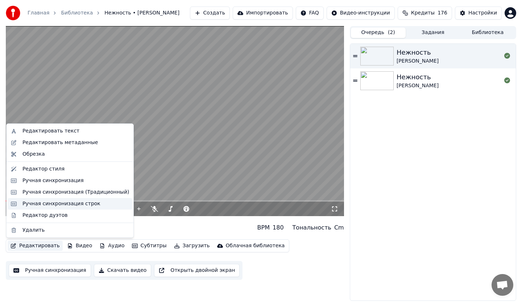
click at [63, 202] on div "Ручная синхронизация строк" at bounding box center [61, 203] width 78 height 7
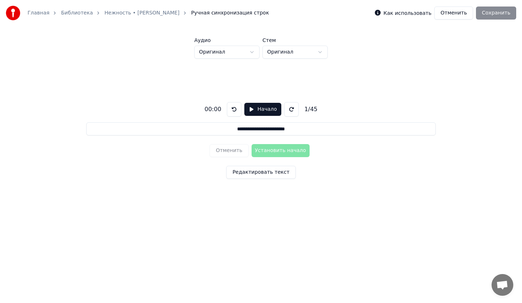
click at [213, 56] on html "**********" at bounding box center [261, 115] width 522 height 231
click at [251, 108] on button "Начало" at bounding box center [262, 109] width 37 height 13
click at [251, 105] on button "Пауза" at bounding box center [262, 109] width 33 height 13
click at [458, 15] on button "Отменить" at bounding box center [453, 13] width 39 height 13
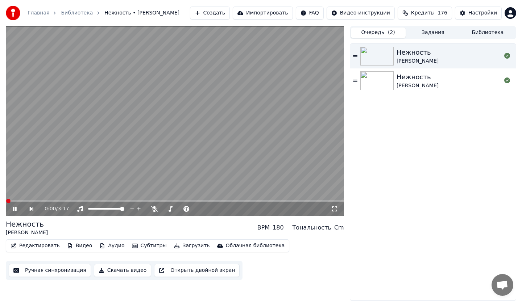
click at [167, 126] on video at bounding box center [175, 121] width 338 height 190
click at [43, 248] on button "Редактировать" at bounding box center [35, 246] width 55 height 10
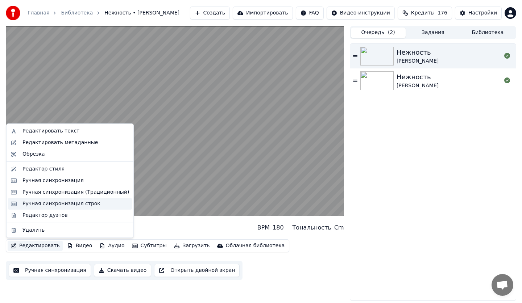
click at [42, 204] on div "Ручная синхронизация строк" at bounding box center [61, 203] width 78 height 7
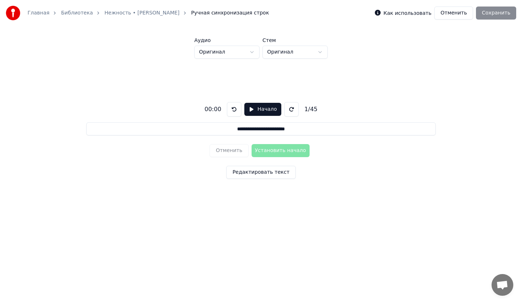
click at [237, 57] on html "**********" at bounding box center [261, 115] width 522 height 231
click at [223, 59] on div "**********" at bounding box center [261, 139] width 499 height 161
click at [224, 56] on html "**********" at bounding box center [261, 115] width 522 height 231
click at [256, 110] on button "Начало" at bounding box center [262, 109] width 37 height 13
click at [282, 151] on button "Установить начало" at bounding box center [281, 150] width 58 height 13
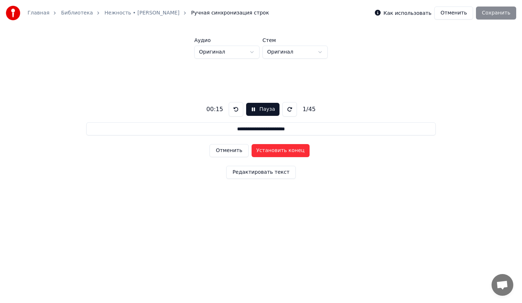
click at [282, 151] on button "Установить конец" at bounding box center [281, 150] width 58 height 13
click at [282, 151] on button "Установить начало" at bounding box center [281, 150] width 58 height 13
click at [282, 151] on button "Установить конец" at bounding box center [281, 150] width 58 height 13
click at [282, 151] on button "Установить начало" at bounding box center [281, 150] width 58 height 13
click at [282, 151] on button "Установить конец" at bounding box center [281, 150] width 58 height 13
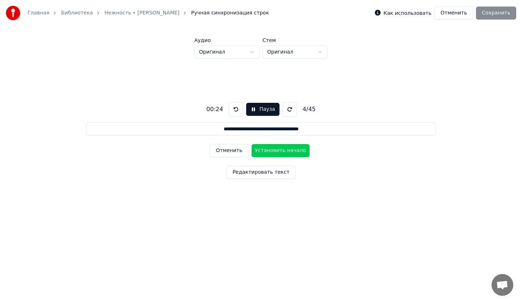
click at [282, 151] on button "Установить начало" at bounding box center [281, 150] width 58 height 13
click at [282, 151] on button "Установить конец" at bounding box center [281, 150] width 58 height 13
click at [282, 151] on button "Установить начало" at bounding box center [281, 150] width 58 height 13
click at [282, 151] on button "Установить конец" at bounding box center [281, 150] width 58 height 13
click at [282, 151] on button "Установить начало" at bounding box center [281, 150] width 58 height 13
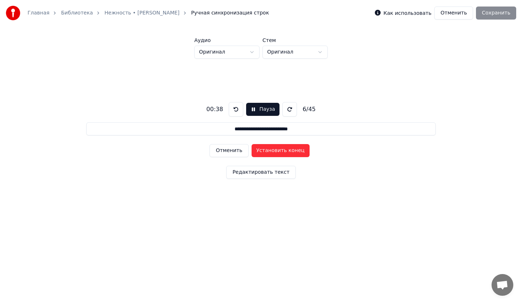
click at [282, 151] on button "Установить конец" at bounding box center [281, 150] width 58 height 13
click at [282, 151] on button "Установить начало" at bounding box center [281, 150] width 58 height 13
click at [282, 151] on button "Установить конец" at bounding box center [281, 150] width 58 height 13
click at [234, 151] on button "Отменить" at bounding box center [228, 150] width 39 height 13
click at [236, 150] on button "Отменить" at bounding box center [228, 150] width 39 height 13
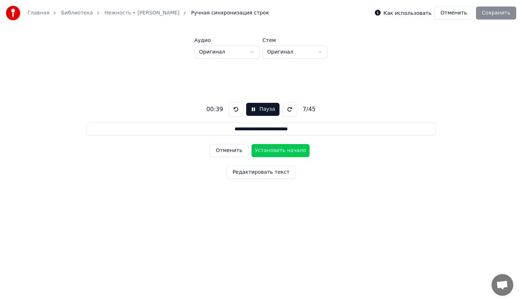
click at [236, 150] on button "Отменить" at bounding box center [228, 150] width 39 height 13
click at [233, 153] on button "Отменить" at bounding box center [228, 150] width 39 height 13
click at [269, 152] on button "Установить конец" at bounding box center [281, 150] width 58 height 13
click at [269, 152] on button "Установить начало" at bounding box center [281, 150] width 58 height 13
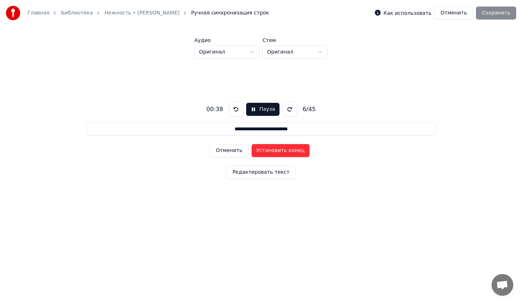
click at [269, 152] on button "Установить конец" at bounding box center [281, 150] width 58 height 13
click at [269, 152] on button "Установить начало" at bounding box center [281, 150] width 58 height 13
click at [269, 152] on button "Установить конец" at bounding box center [281, 150] width 58 height 13
click at [269, 152] on button "Установить начало" at bounding box center [281, 150] width 58 height 13
click at [269, 152] on button "Установить конец" at bounding box center [281, 150] width 58 height 13
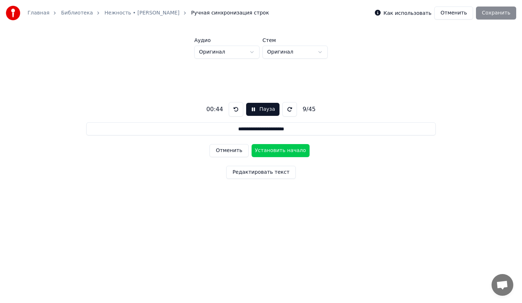
click at [269, 152] on button "Установить начало" at bounding box center [281, 150] width 58 height 13
click at [269, 152] on button "Установить конец" at bounding box center [281, 150] width 58 height 13
click at [269, 152] on button "Установить начало" at bounding box center [281, 150] width 58 height 13
click at [269, 152] on button "Установить конец" at bounding box center [281, 150] width 58 height 13
click at [269, 152] on button "Установить начало" at bounding box center [281, 150] width 58 height 13
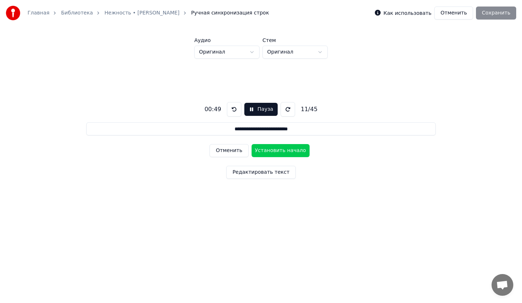
click at [269, 152] on button "Установить начало" at bounding box center [281, 150] width 58 height 13
click at [222, 151] on button "Отменить" at bounding box center [228, 150] width 39 height 13
click at [265, 151] on button "Установить конец" at bounding box center [281, 150] width 58 height 13
click at [265, 151] on button "Установить начало" at bounding box center [281, 150] width 58 height 13
click at [265, 151] on button "Установить конец" at bounding box center [281, 150] width 58 height 13
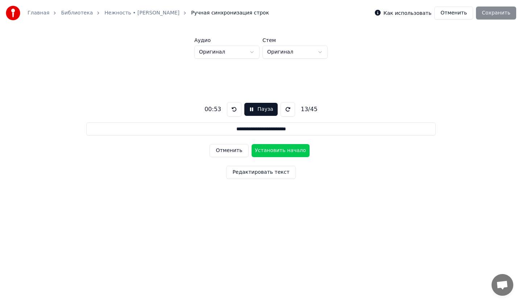
click at [237, 152] on button "Отменить" at bounding box center [228, 150] width 39 height 13
click at [262, 151] on button "Установить конец" at bounding box center [281, 150] width 58 height 13
click at [262, 151] on button "Установить начало" at bounding box center [281, 150] width 58 height 13
click at [228, 151] on button "Отменить" at bounding box center [228, 150] width 39 height 13
click at [232, 151] on button "Отменить" at bounding box center [228, 150] width 39 height 13
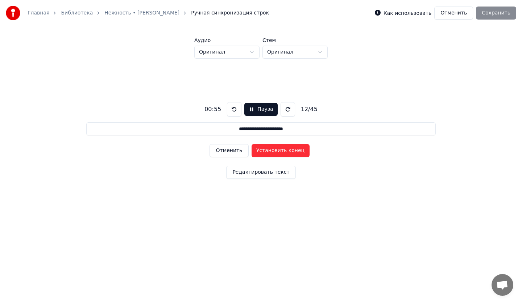
click at [267, 150] on button "Установить конец" at bounding box center [281, 150] width 58 height 13
click at [267, 150] on button "Установить начало" at bounding box center [281, 150] width 58 height 13
click at [267, 150] on button "Установить конец" at bounding box center [281, 150] width 58 height 13
click at [267, 150] on button "Установить начало" at bounding box center [281, 150] width 58 height 13
click at [267, 150] on button "Установить конец" at bounding box center [281, 150] width 58 height 13
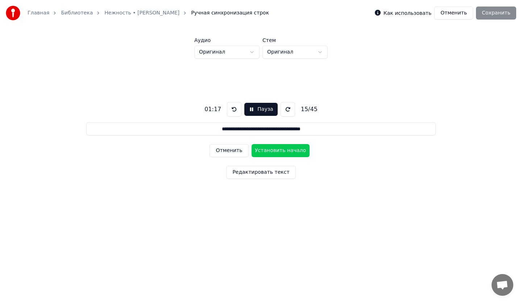
click at [267, 150] on button "Установить начало" at bounding box center [281, 150] width 58 height 13
click at [268, 150] on button "Установить конец" at bounding box center [281, 150] width 58 height 13
click at [268, 150] on button "Установить начало" at bounding box center [281, 150] width 58 height 13
click at [268, 150] on button "Установить конец" at bounding box center [281, 150] width 58 height 13
click at [268, 150] on button "Установить начало" at bounding box center [281, 150] width 58 height 13
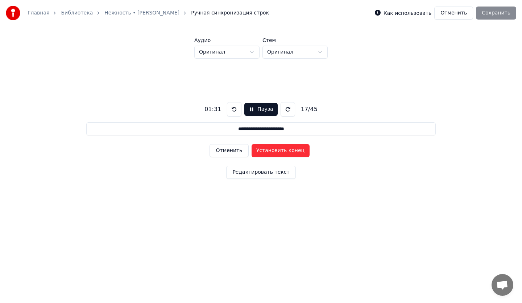
click at [268, 150] on button "Установить конец" at bounding box center [281, 150] width 58 height 13
click at [236, 153] on button "Отменить" at bounding box center [228, 150] width 39 height 13
click at [263, 150] on button "Установить конец" at bounding box center [281, 150] width 58 height 13
click at [263, 150] on button "Установить начало" at bounding box center [281, 150] width 58 height 13
click at [263, 150] on button "Установить конец" at bounding box center [281, 150] width 58 height 13
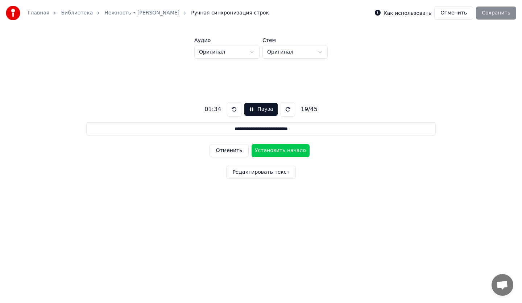
click at [263, 150] on button "Установить начало" at bounding box center [281, 150] width 58 height 13
click at [263, 150] on button "Установить конец" at bounding box center [281, 150] width 58 height 13
click at [263, 150] on button "Установить начало" at bounding box center [281, 150] width 58 height 13
click at [263, 150] on button "Установить конец" at bounding box center [281, 150] width 58 height 13
click at [263, 150] on button "Установить начало" at bounding box center [281, 150] width 58 height 13
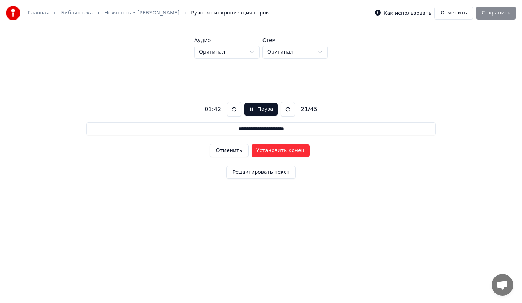
click at [263, 150] on button "Установить конец" at bounding box center [281, 150] width 58 height 13
click at [263, 150] on button "Установить начало" at bounding box center [281, 150] width 58 height 13
click at [263, 150] on button "Установить конец" at bounding box center [281, 150] width 58 height 13
click at [263, 150] on button "Установить начало" at bounding box center [281, 150] width 58 height 13
click at [263, 150] on button "Установить конец" at bounding box center [281, 150] width 58 height 13
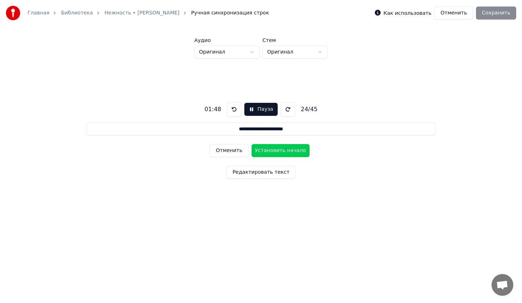
click at [263, 150] on button "Установить начало" at bounding box center [281, 150] width 58 height 13
click at [263, 150] on button "Установить конец" at bounding box center [281, 150] width 58 height 13
click at [265, 114] on button "Пауза" at bounding box center [260, 109] width 33 height 13
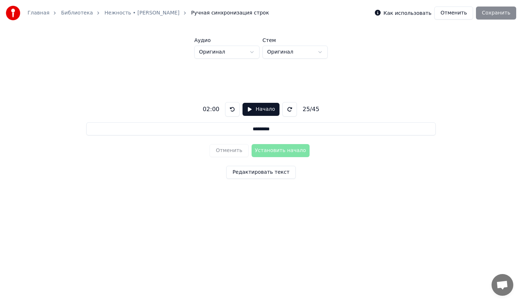
click at [497, 16] on div "Как использовать Отменить Сохранить" at bounding box center [445, 13] width 141 height 13
click at [495, 14] on div "Как использовать Отменить Сохранить" at bounding box center [445, 13] width 141 height 13
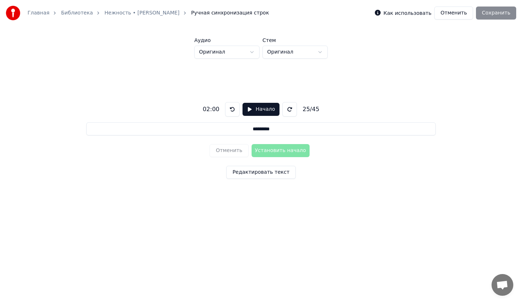
click at [310, 111] on div "25 / 45" at bounding box center [311, 109] width 22 height 9
click at [257, 114] on button "Начало" at bounding box center [260, 109] width 37 height 13
click at [263, 150] on button "Установить начало" at bounding box center [281, 150] width 58 height 13
click at [263, 150] on button "Установить конец" at bounding box center [281, 150] width 58 height 13
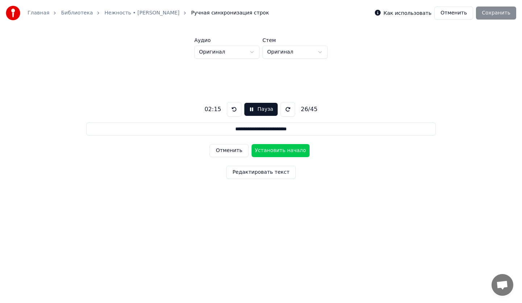
click at [263, 150] on button "Установить начало" at bounding box center [281, 150] width 58 height 13
click at [263, 150] on button "Установить конец" at bounding box center [281, 150] width 58 height 13
click at [263, 150] on button "Установить начало" at bounding box center [281, 150] width 58 height 13
click at [263, 150] on button "Установить конец" at bounding box center [281, 150] width 58 height 13
click at [263, 150] on button "Установить начало" at bounding box center [281, 150] width 58 height 13
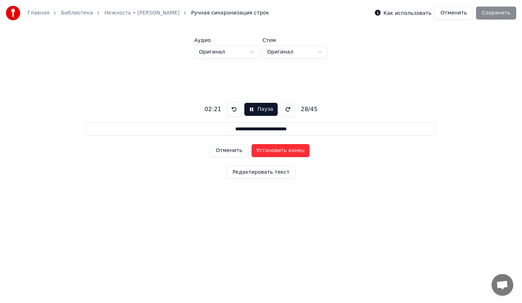
click at [263, 150] on button "Установить конец" at bounding box center [281, 150] width 58 height 13
click at [263, 150] on button "Установить начало" at bounding box center [281, 150] width 58 height 13
click at [263, 150] on button "Установить конец" at bounding box center [281, 150] width 58 height 13
click at [263, 150] on button "Установить начало" at bounding box center [281, 150] width 58 height 13
click at [263, 150] on button "Установить конец" at bounding box center [281, 150] width 58 height 13
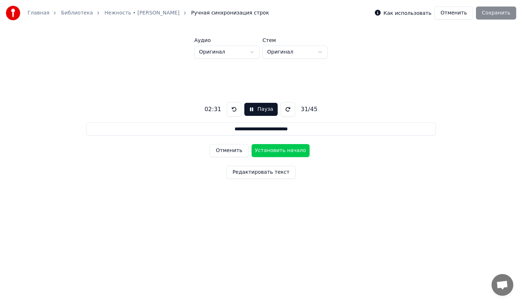
click at [263, 150] on button "Установить начало" at bounding box center [281, 150] width 58 height 13
click at [263, 150] on button "Установить конец" at bounding box center [281, 150] width 58 height 13
click at [236, 152] on button "Отменить" at bounding box center [228, 150] width 39 height 13
click at [236, 153] on button "Отменить" at bounding box center [228, 150] width 39 height 13
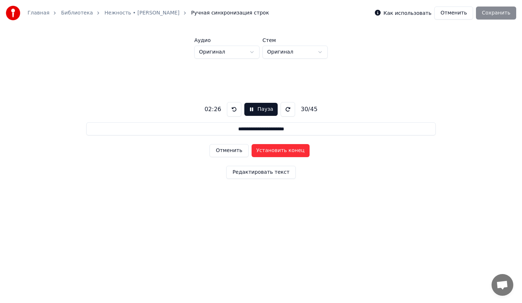
click at [237, 153] on button "Отменить" at bounding box center [228, 150] width 39 height 13
click at [256, 152] on button "Установить начало" at bounding box center [281, 150] width 58 height 13
click at [256, 152] on button "Установить конец" at bounding box center [281, 150] width 58 height 13
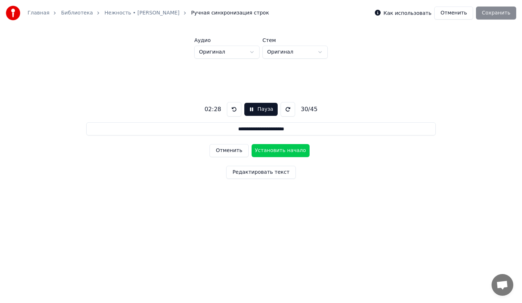
click at [256, 152] on button "Установить начало" at bounding box center [281, 150] width 58 height 13
click at [256, 152] on button "Установить конец" at bounding box center [281, 150] width 58 height 13
click at [256, 152] on button "Установить начало" at bounding box center [281, 150] width 58 height 13
click at [256, 152] on button "Установить конец" at bounding box center [281, 150] width 58 height 13
click at [257, 152] on button "Установить начало" at bounding box center [281, 150] width 58 height 13
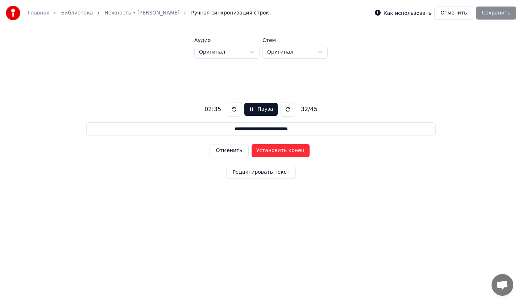
click at [257, 152] on button "Установить конец" at bounding box center [281, 150] width 58 height 13
click at [257, 152] on button "Установить начало" at bounding box center [281, 150] width 58 height 13
click at [257, 152] on button "Установить конец" at bounding box center [281, 150] width 58 height 13
click at [257, 152] on button "Установить начало" at bounding box center [281, 150] width 58 height 13
click at [257, 152] on button "Установить конец" at bounding box center [281, 150] width 58 height 13
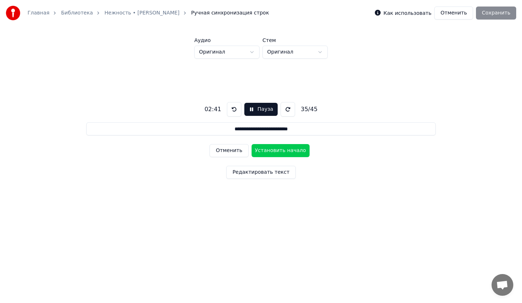
click at [257, 152] on button "Установить начало" at bounding box center [281, 150] width 58 height 13
click at [257, 152] on button "Установить конец" at bounding box center [281, 150] width 58 height 13
click at [257, 152] on button "Установить начало" at bounding box center [281, 150] width 58 height 13
click at [257, 152] on button "Установить конец" at bounding box center [281, 150] width 58 height 13
click at [257, 152] on button "Установить начало" at bounding box center [281, 150] width 58 height 13
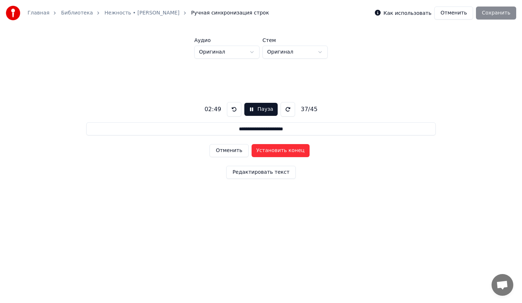
click at [257, 152] on button "Установить конец" at bounding box center [281, 150] width 58 height 13
click at [257, 152] on button "Установить начало" at bounding box center [281, 150] width 58 height 13
click at [257, 152] on button "Установить конец" at bounding box center [281, 150] width 58 height 13
click at [257, 152] on button "Установить начало" at bounding box center [281, 150] width 58 height 13
click at [257, 152] on button "Установить конец" at bounding box center [281, 150] width 58 height 13
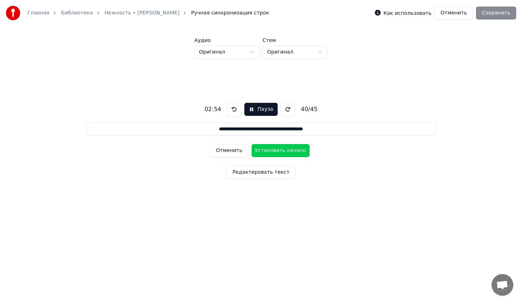
click at [257, 152] on button "Установить начало" at bounding box center [281, 150] width 58 height 13
click at [257, 152] on button "Установить конец" at bounding box center [281, 150] width 58 height 13
click at [257, 152] on button "Установить начало" at bounding box center [281, 150] width 58 height 13
click at [257, 152] on button "Установить конец" at bounding box center [281, 150] width 58 height 13
click at [257, 152] on button "Установить начало" at bounding box center [281, 150] width 58 height 13
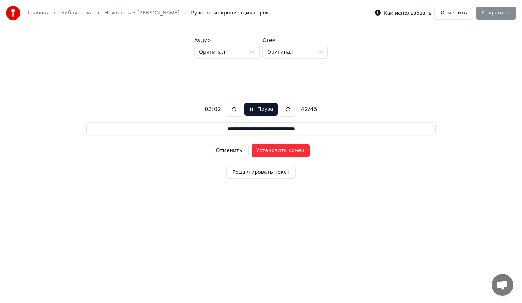
click at [257, 152] on button "Установить конец" at bounding box center [281, 150] width 58 height 13
click at [257, 152] on button "Установить начало" at bounding box center [281, 150] width 58 height 13
click at [257, 152] on button "Установить конец" at bounding box center [281, 150] width 58 height 13
click at [257, 152] on button "Установить начало" at bounding box center [281, 150] width 58 height 13
click at [257, 152] on button "Установить конец" at bounding box center [281, 150] width 58 height 13
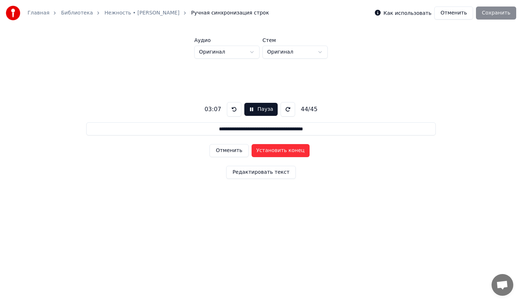
type input "**********"
click at [257, 152] on button "Установить начало" at bounding box center [281, 150] width 58 height 13
click at [257, 152] on button "Установить конец" at bounding box center [281, 150] width 58 height 13
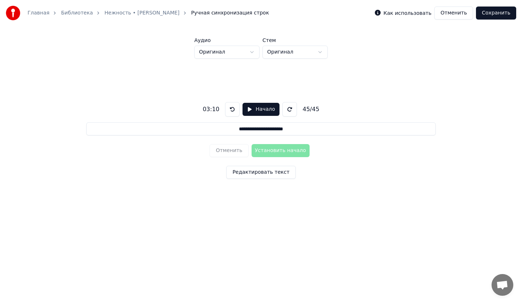
click at [499, 9] on button "Сохранить" at bounding box center [496, 13] width 40 height 13
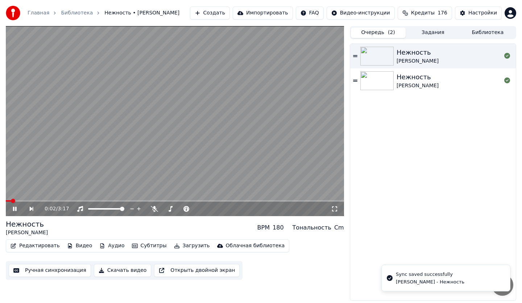
click at [335, 211] on icon at bounding box center [334, 209] width 7 height 6
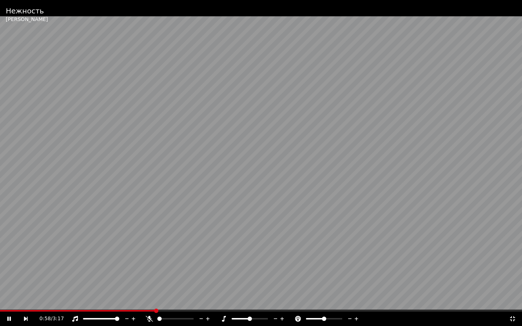
click at [511, 303] on icon at bounding box center [512, 319] width 7 height 6
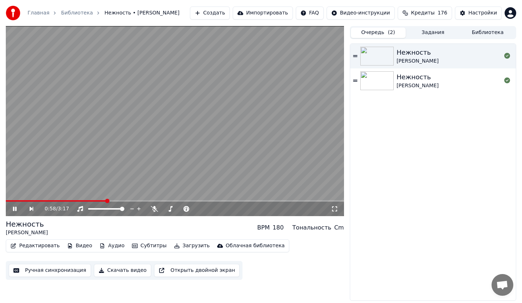
click at [218, 124] on video at bounding box center [175, 121] width 338 height 190
click at [104, 249] on button "Аудио" at bounding box center [111, 246] width 31 height 10
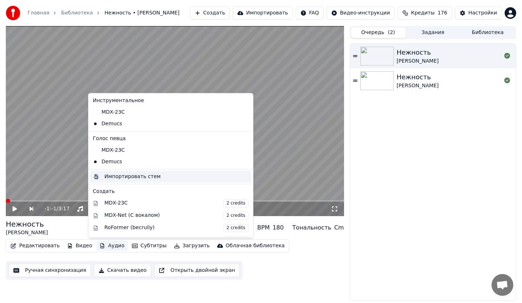
click at [116, 177] on div "Импортировать стем" at bounding box center [132, 176] width 56 height 7
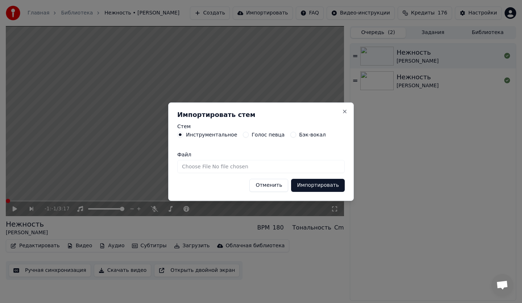
click at [195, 167] on input "Файл" at bounding box center [260, 166] width 167 height 13
type input "**********"
click at [319, 189] on button "Импортировать" at bounding box center [318, 185] width 54 height 13
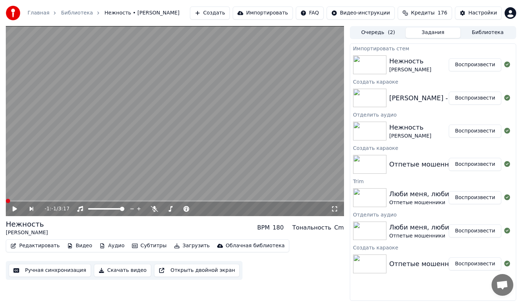
click at [14, 209] on icon at bounding box center [15, 209] width 4 height 5
click at [334, 210] on icon at bounding box center [334, 209] width 7 height 6
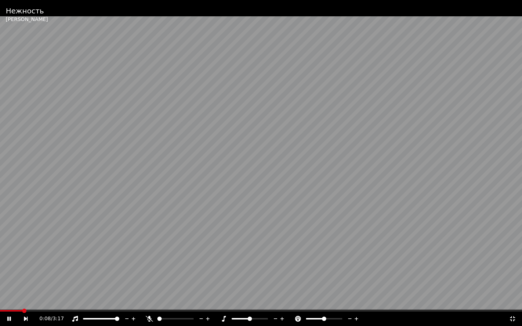
click at [512, 303] on div "0:08 / 3:17" at bounding box center [261, 319] width 522 height 14
click at [516, 303] on div "0:15 / 3:17" at bounding box center [261, 318] width 516 height 7
click at [514, 303] on icon at bounding box center [512, 319] width 7 height 6
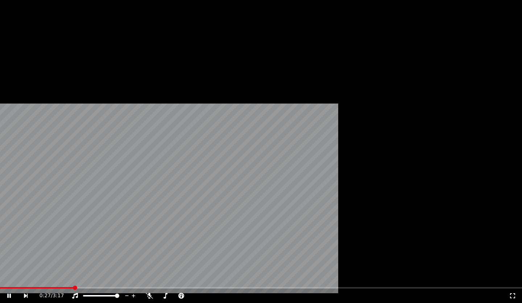
click at [109, 61] on button "Аудио" at bounding box center [111, 56] width 31 height 10
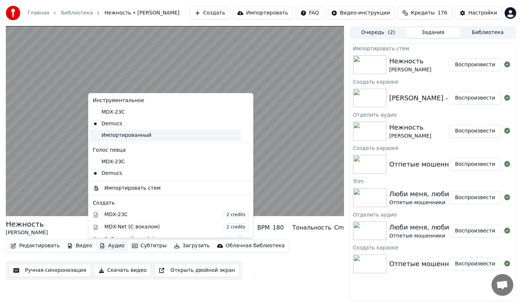
click at [112, 136] on div "Импортированный" at bounding box center [165, 136] width 151 height 12
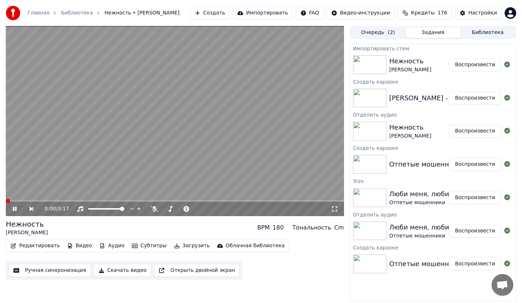
click at [6, 201] on span at bounding box center [6, 200] width 0 height 1
click at [333, 210] on icon at bounding box center [334, 209] width 7 height 6
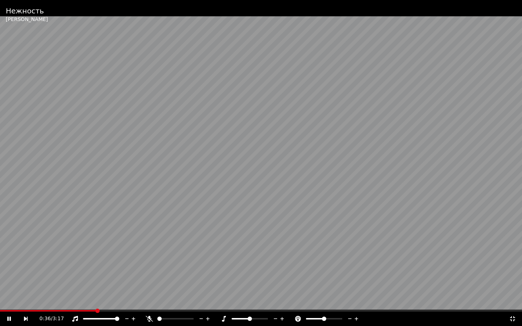
click at [515, 303] on div "0:36 / 3:17" at bounding box center [261, 318] width 516 height 7
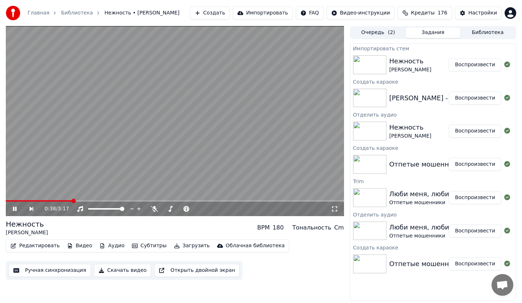
click at [14, 211] on icon at bounding box center [15, 209] width 4 height 4
click at [230, 14] on button "Создать" at bounding box center [210, 13] width 40 height 13
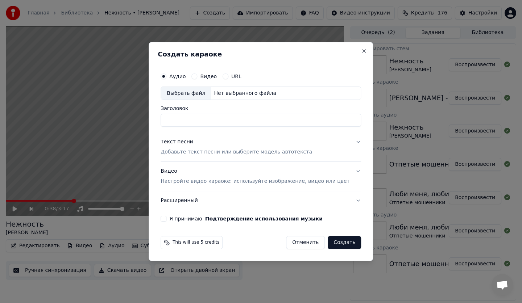
click at [197, 97] on div "Выбрать файл" at bounding box center [186, 93] width 50 height 13
type input "**********"
click at [190, 154] on p "Добавьте текст песни или выберите модель автотекста" at bounding box center [236, 152] width 151 height 7
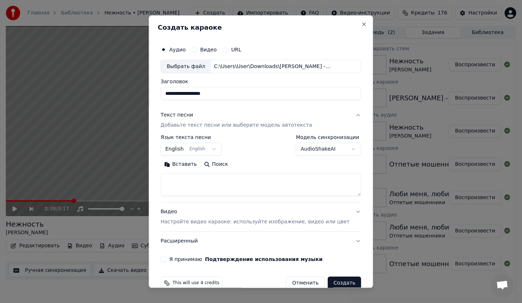
click at [184, 189] on textarea at bounding box center [261, 185] width 200 height 23
paste textarea "**********"
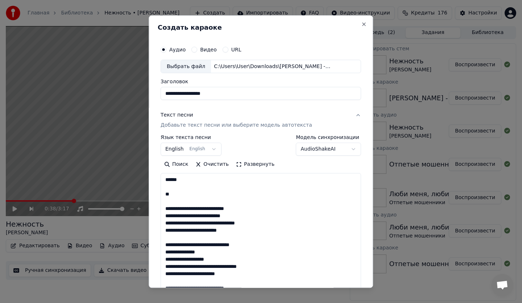
scroll to position [364, 0]
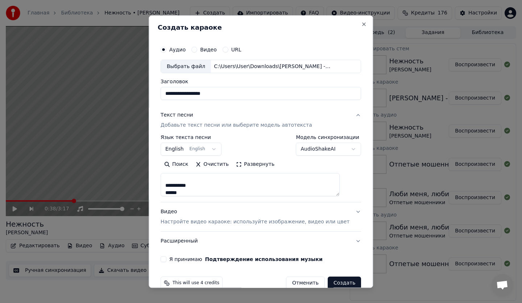
type textarea "**********"
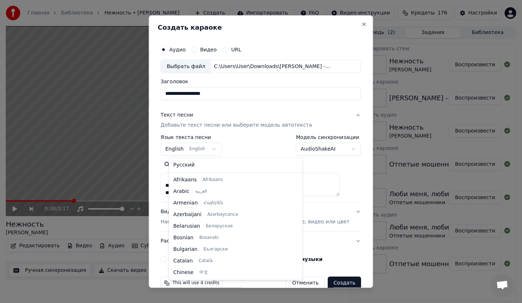
click at [183, 147] on body "Главная Библиотека Нежность • [PERSON_NAME] Импортировать FAQ Видео-инструкции …" at bounding box center [261, 151] width 522 height 303
select select "**"
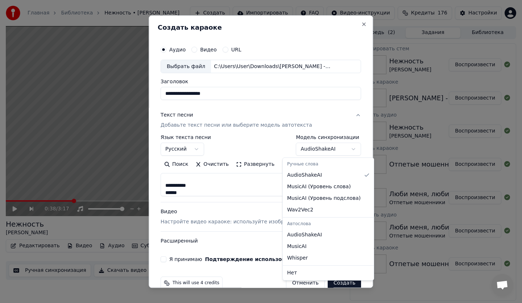
click at [328, 147] on body "Главная Библиотека Нежность • [PERSON_NAME] Импортировать FAQ Видео-инструкции …" at bounding box center [261, 151] width 522 height 303
select select "**********"
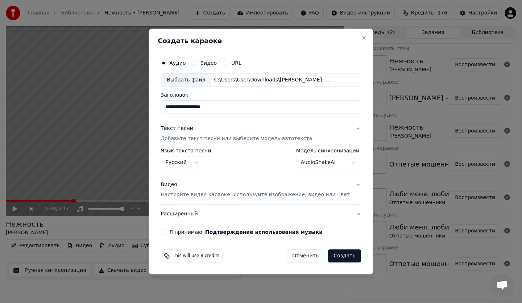
click at [166, 233] on button "Я принимаю Подтверждение использования музыки" at bounding box center [164, 232] width 6 height 6
click at [186, 187] on div "Видео Настройте видео караоке: используйте изображение, видео или цвет" at bounding box center [255, 190] width 189 height 17
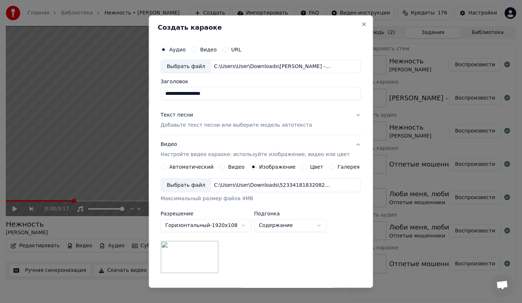
click at [194, 165] on label "Автоматический" at bounding box center [191, 167] width 44 height 5
click at [166, 165] on button "Автоматический" at bounding box center [164, 168] width 6 height 6
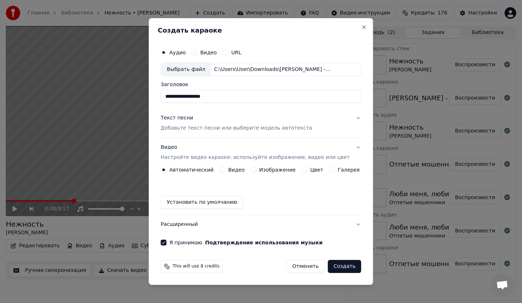
click at [190, 161] on p "Настройте видео караоке: используйте изображение, видео или цвет" at bounding box center [255, 157] width 189 height 7
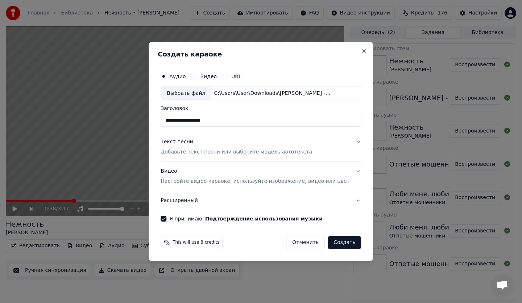
click at [188, 183] on p "Настройте видео караоке: используйте изображение, видео или цвет" at bounding box center [255, 181] width 189 height 7
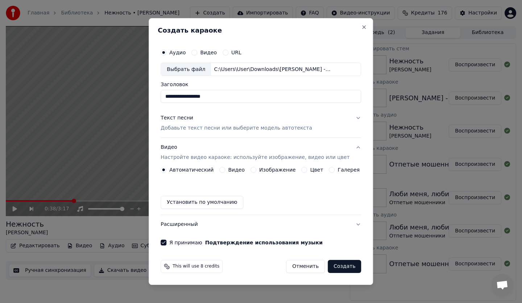
click at [275, 169] on label "Изображение" at bounding box center [277, 169] width 37 height 5
click at [256, 169] on button "Изображение" at bounding box center [253, 170] width 6 height 6
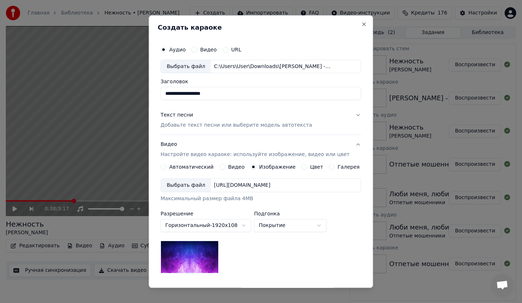
click at [198, 186] on div "Выбрать файл" at bounding box center [186, 185] width 50 height 13
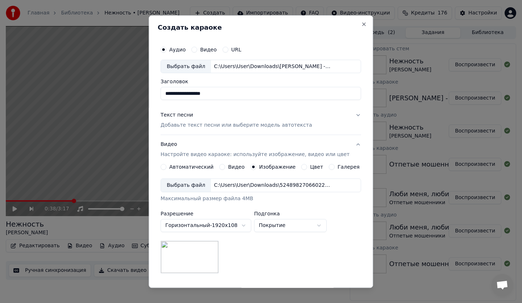
click at [271, 229] on body "Главная Библиотека Нежность • [PERSON_NAME] Импортировать FAQ Видео-инструкции …" at bounding box center [261, 151] width 522 height 303
select select "*******"
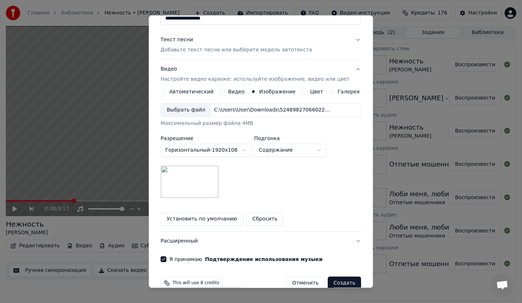
scroll to position [89, 0]
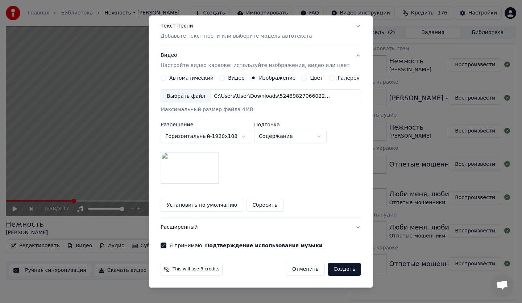
click at [332, 266] on button "Создать" at bounding box center [344, 269] width 33 height 13
